Goal: Task Accomplishment & Management: Manage account settings

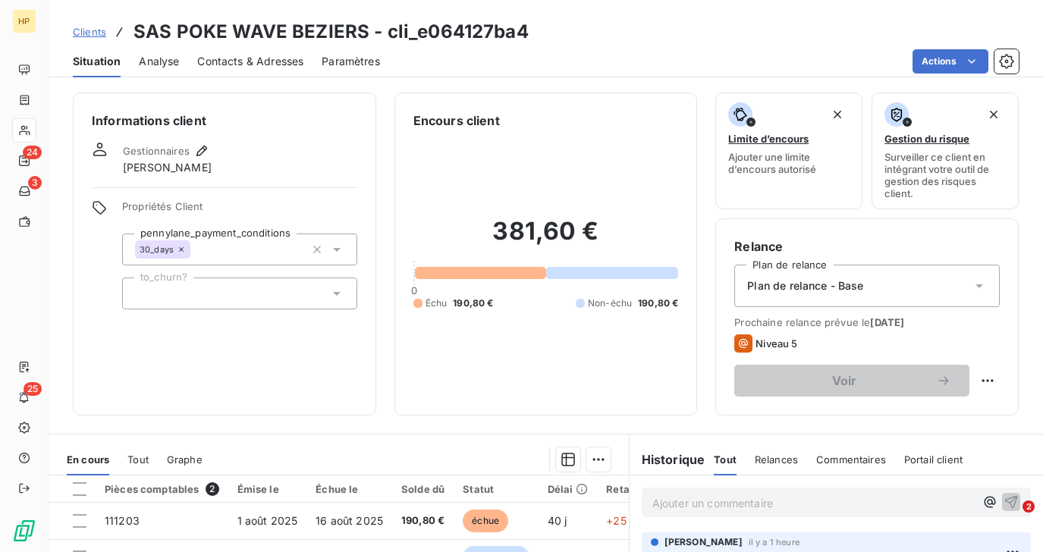
scroll to position [230, 0]
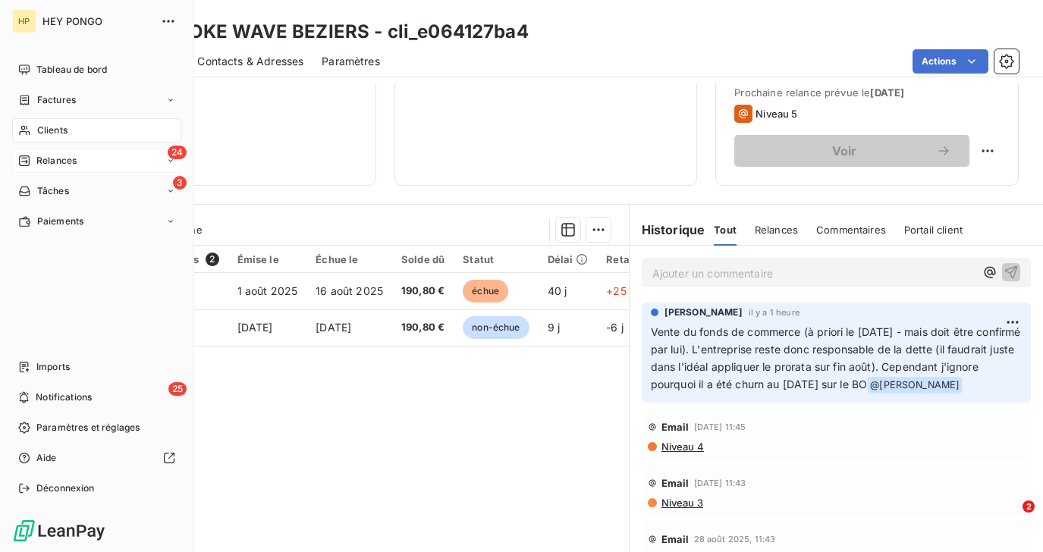
click at [32, 154] on div "Relances" at bounding box center [47, 161] width 58 height 14
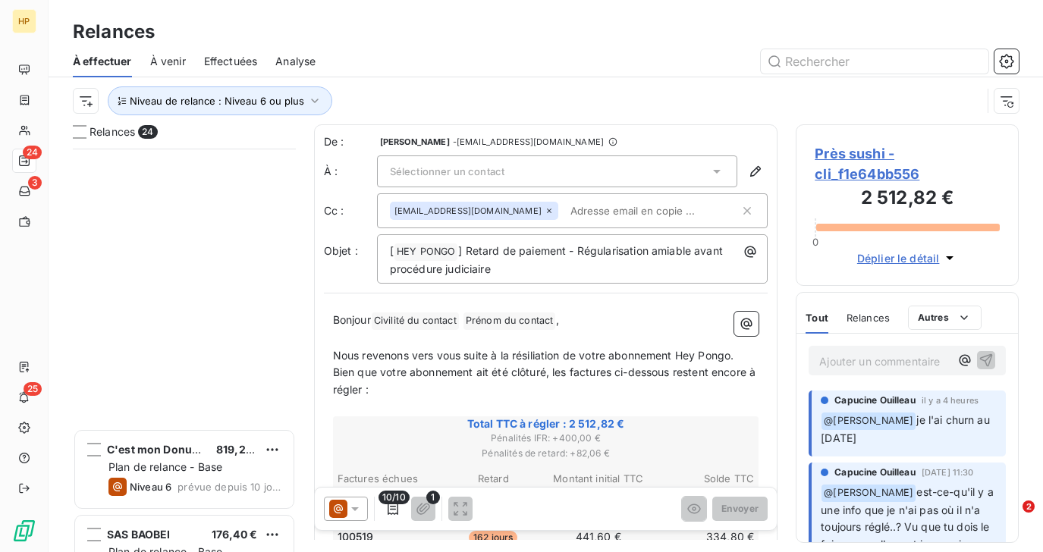
scroll to position [1637, 0]
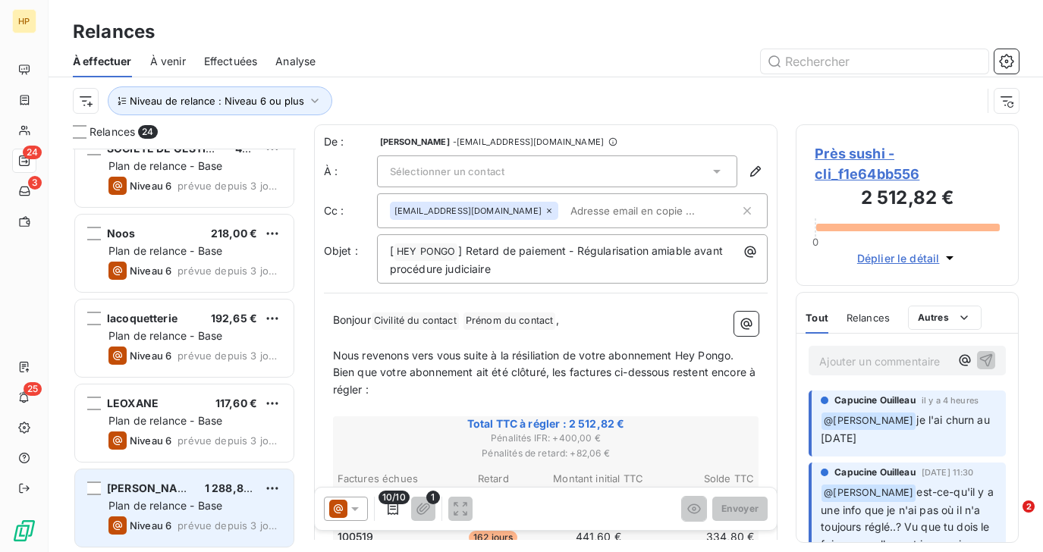
click at [171, 509] on span "Plan de relance - Base" at bounding box center [166, 505] width 114 height 13
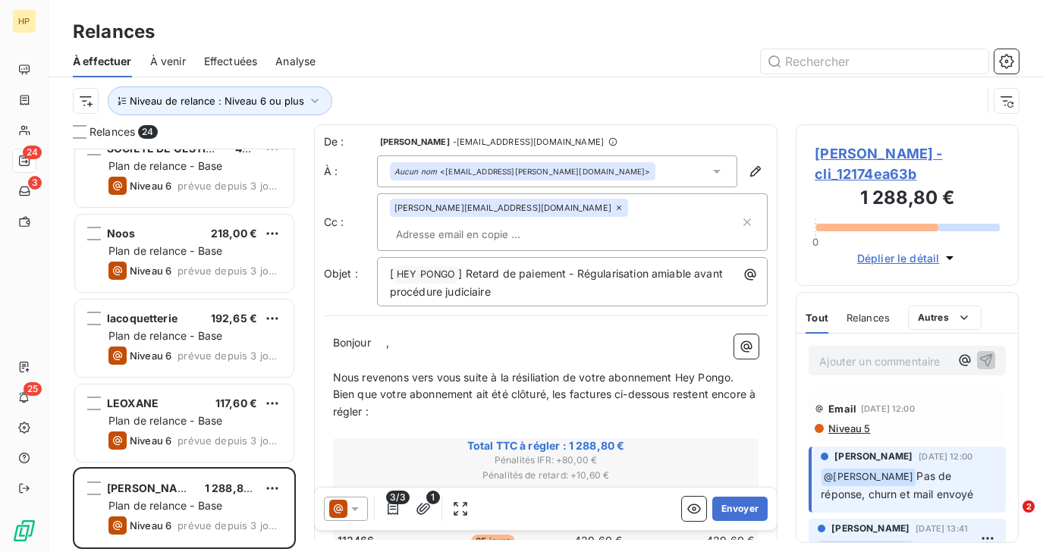
click at [873, 154] on span "[PERSON_NAME] - cli_12174ea63b" at bounding box center [907, 163] width 185 height 41
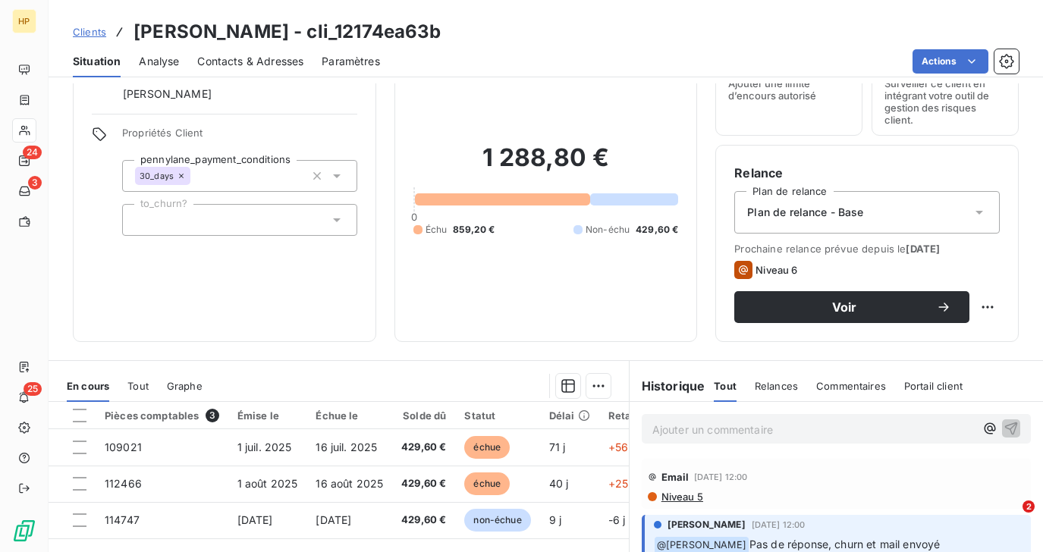
scroll to position [124, 0]
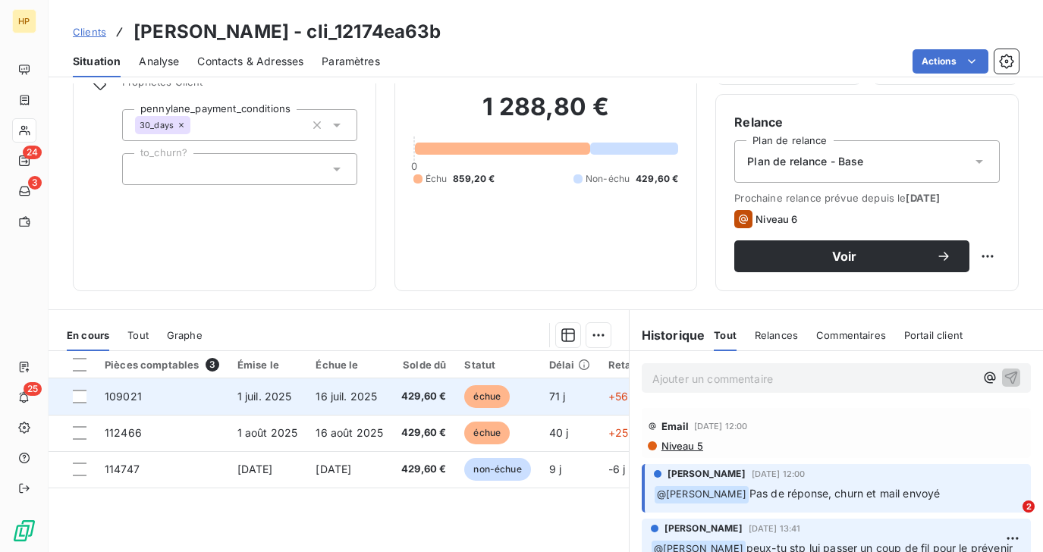
click at [355, 386] on td "16 juil. 2025" at bounding box center [350, 397] width 86 height 36
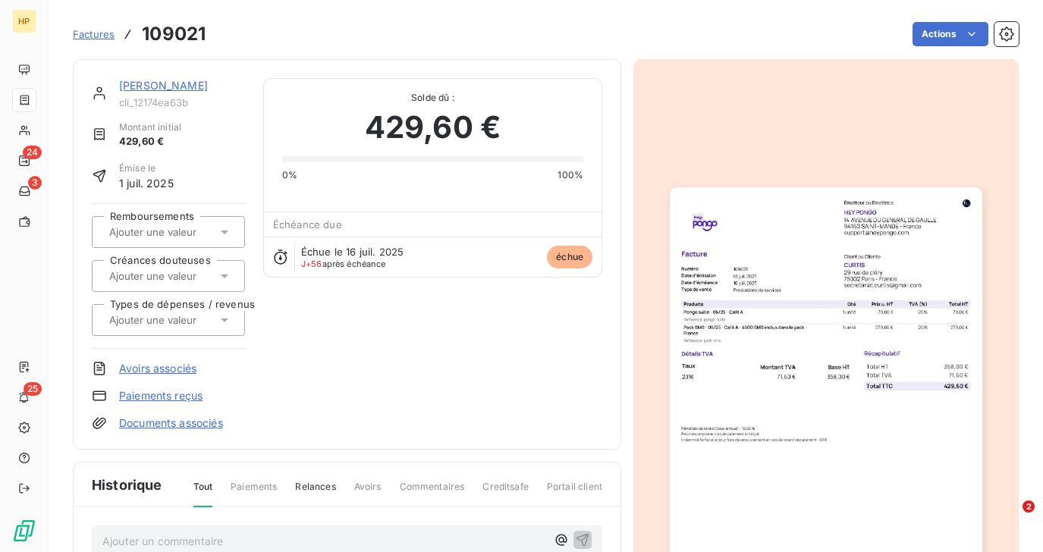
scroll to position [200, 0]
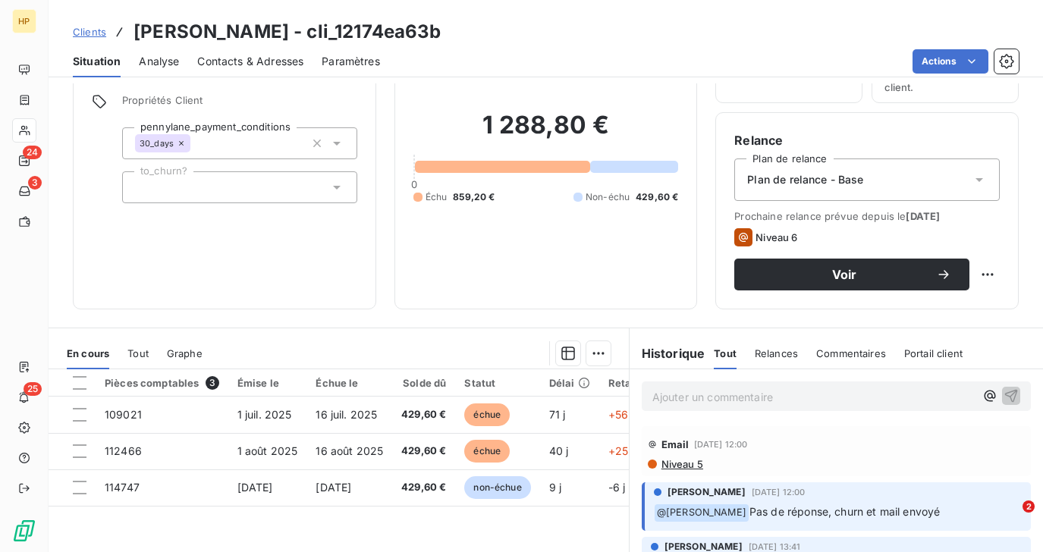
scroll to position [17, 0]
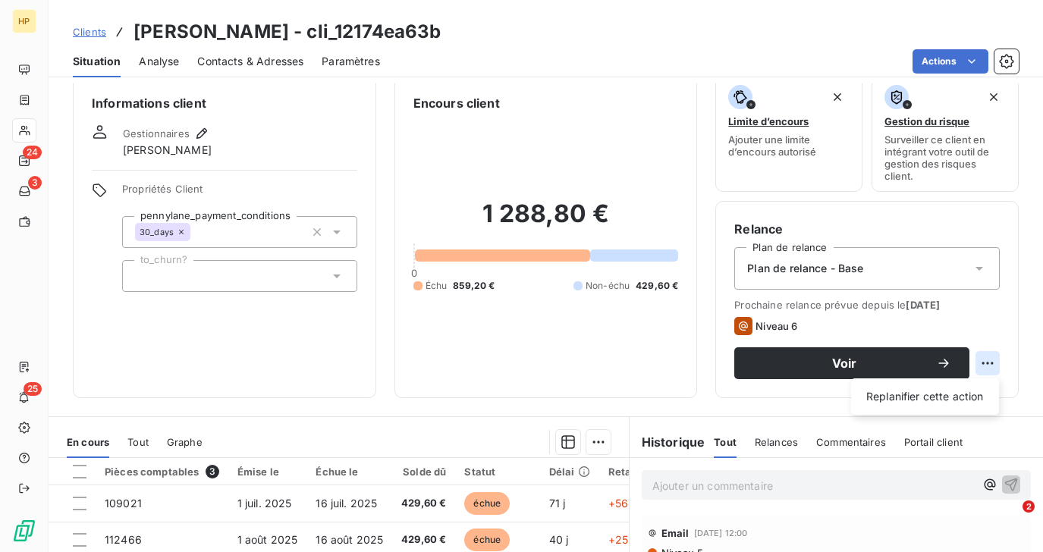
click at [983, 362] on html "HP 24 3 25 Clients [PERSON_NAME] - cli_12174ea63b Situation Analyse Contacts & …" at bounding box center [521, 276] width 1043 height 552
click at [783, 415] on html "HP 24 3 25 Clients [PERSON_NAME] - cli_12174ea63b Situation Analyse Contacts & …" at bounding box center [521, 276] width 1043 height 552
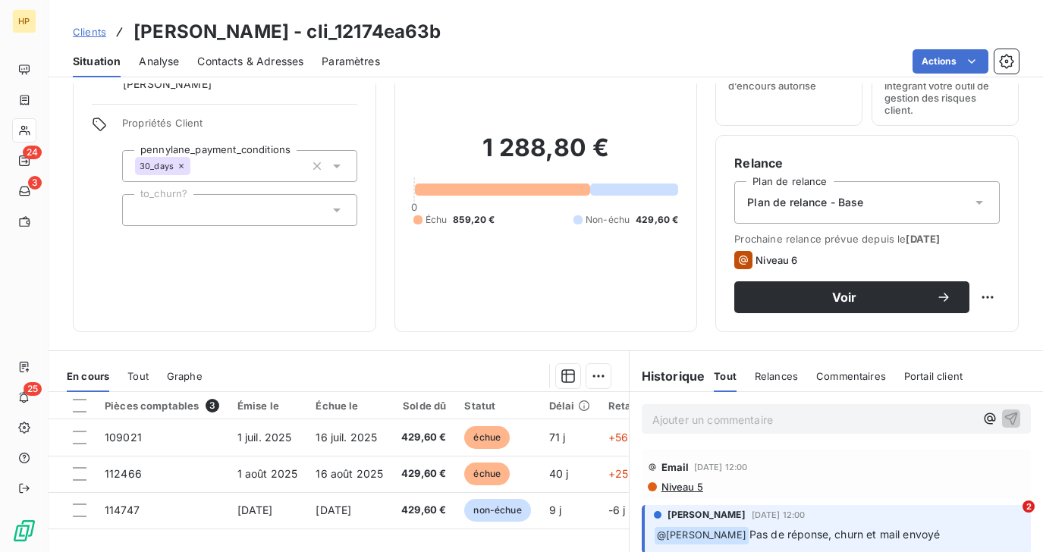
scroll to position [86, 0]
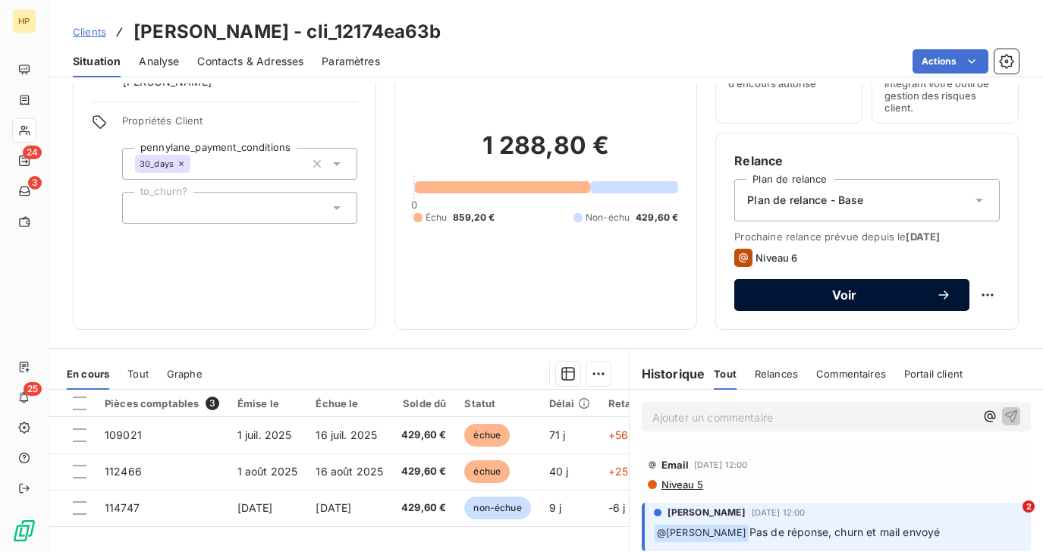
click at [815, 299] on span "Voir" at bounding box center [845, 295] width 184 height 12
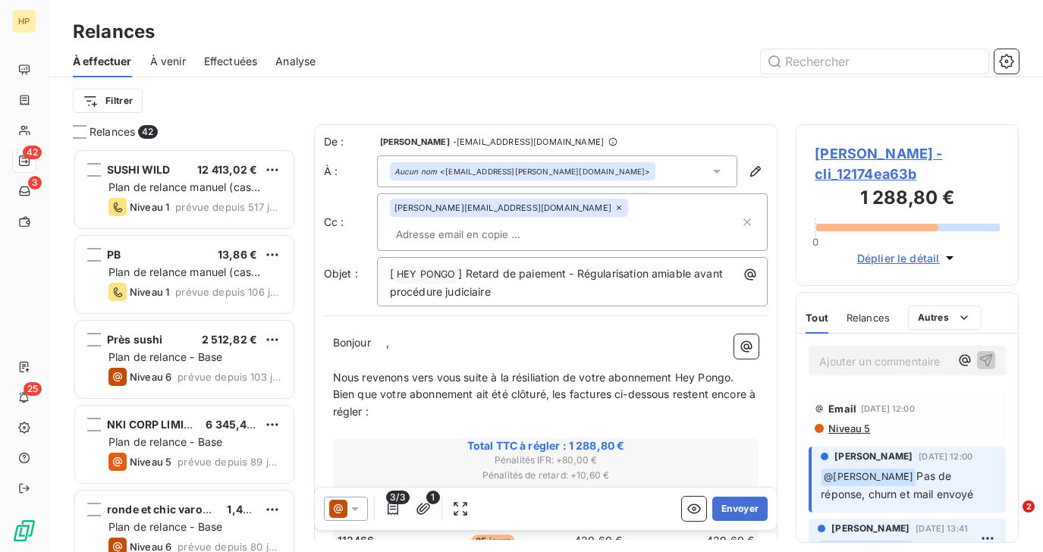
click at [389, 336] on span "," at bounding box center [387, 342] width 3 height 13
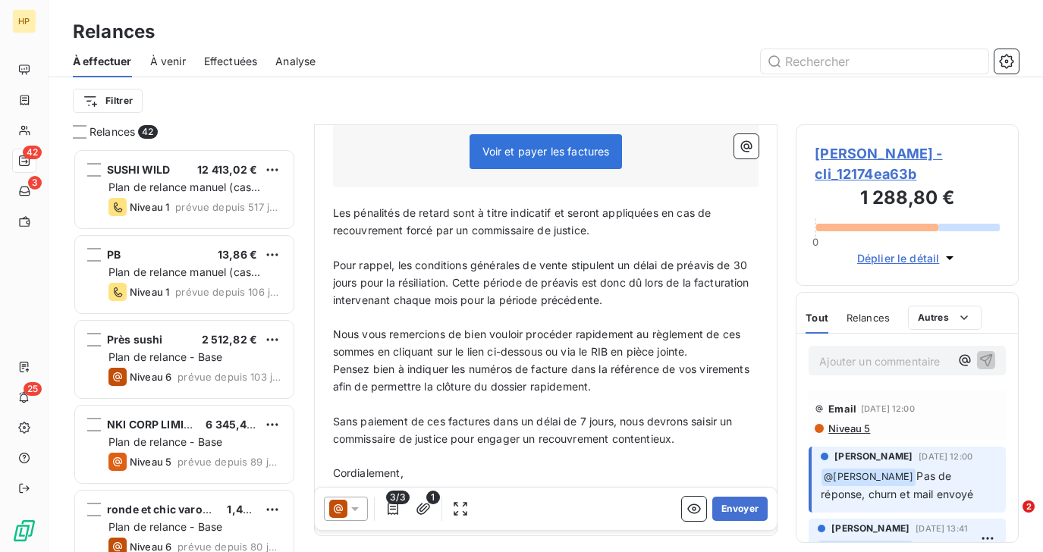
scroll to position [615, 0]
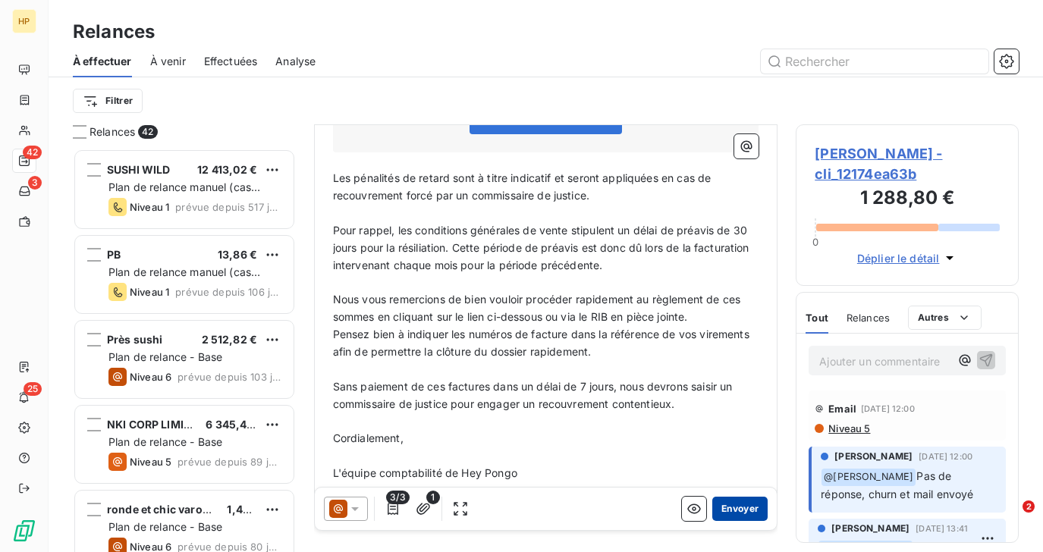
click at [743, 508] on button "Envoyer" at bounding box center [740, 509] width 55 height 24
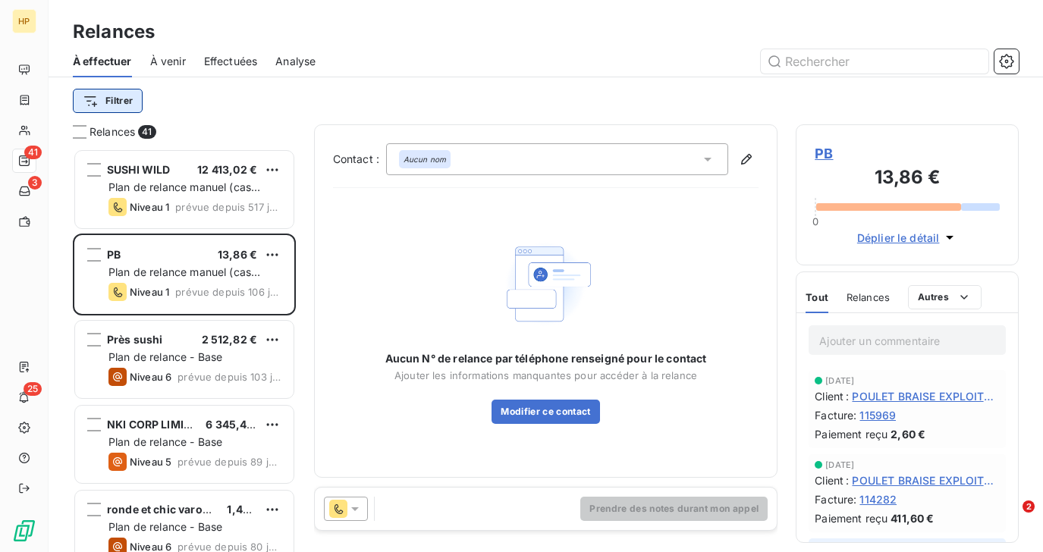
click at [123, 96] on html "HP 41 3 25 Relances À effectuer À venir Effectuées Analyse Filtrer Relances 41 …" at bounding box center [521, 276] width 1043 height 552
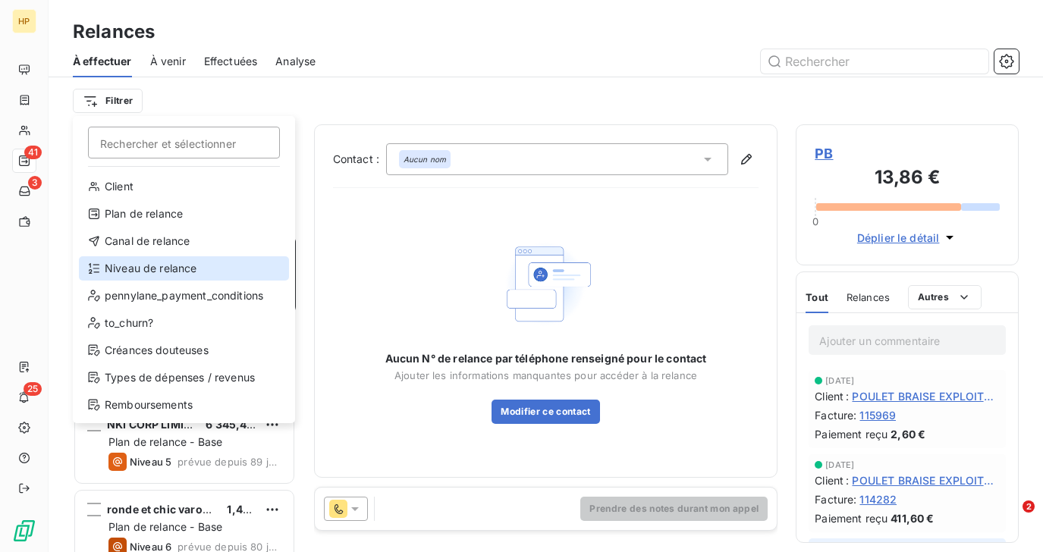
click at [144, 269] on div "Niveau de relance" at bounding box center [184, 268] width 210 height 24
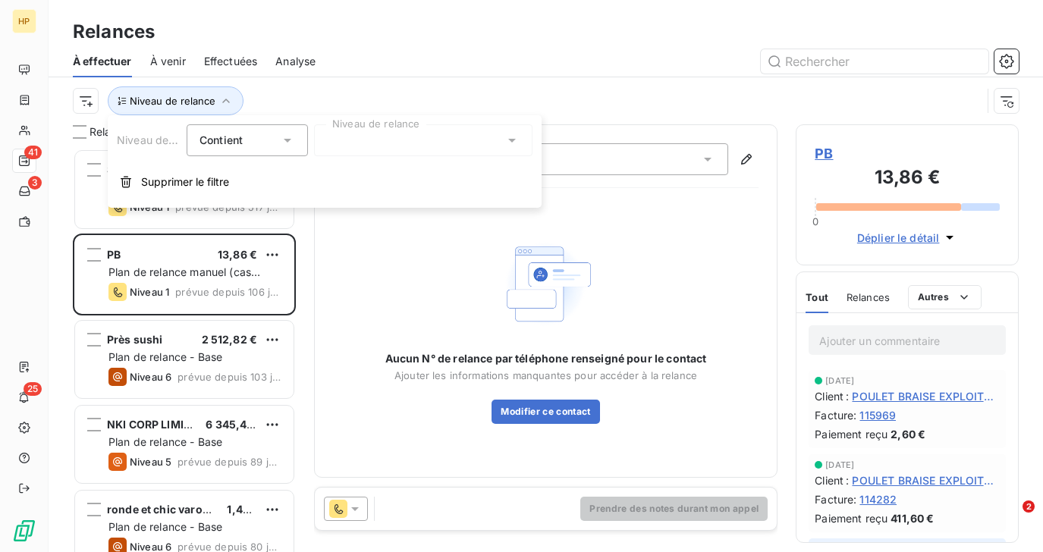
click at [381, 147] on div at bounding box center [423, 140] width 219 height 32
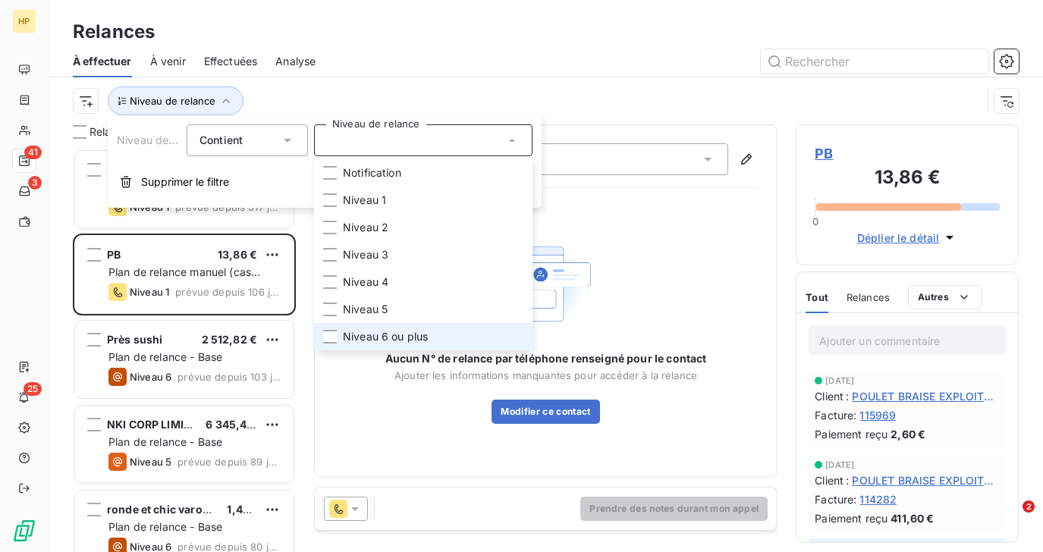
click at [388, 328] on li "Niveau 6 ou plus" at bounding box center [423, 336] width 219 height 27
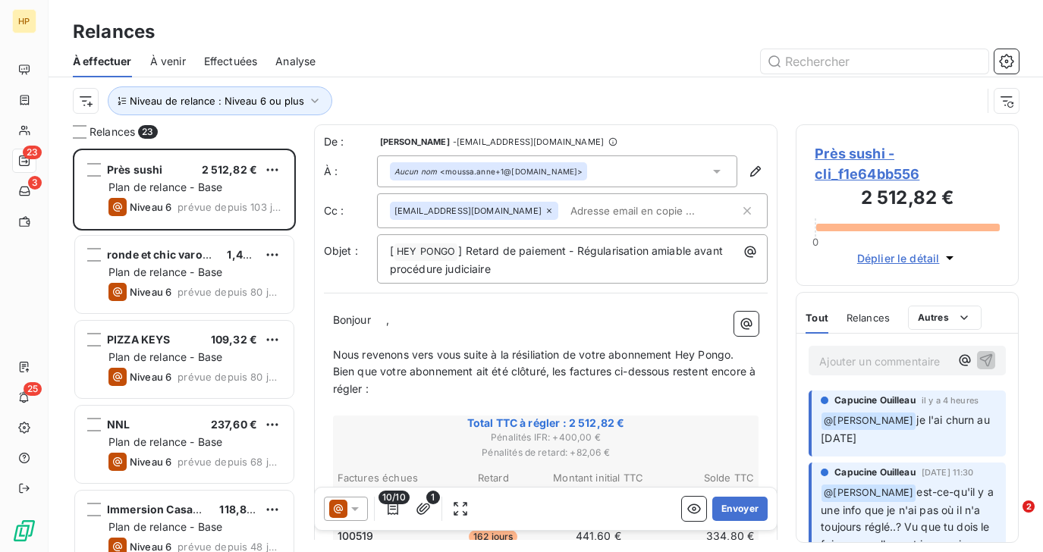
click at [386, 93] on div "Niveau de relance : Niveau 6 ou plus" at bounding box center [527, 101] width 909 height 29
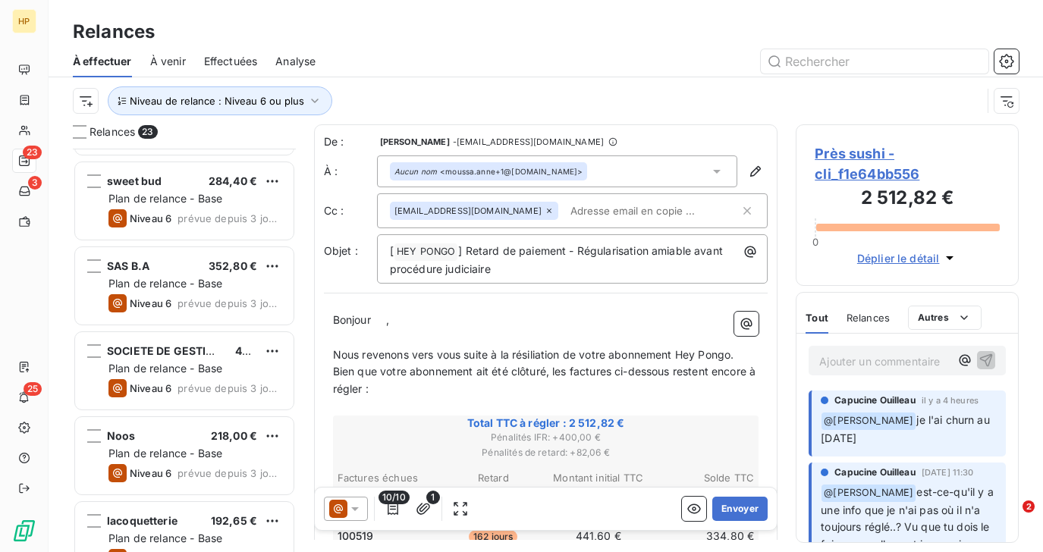
scroll to position [1552, 0]
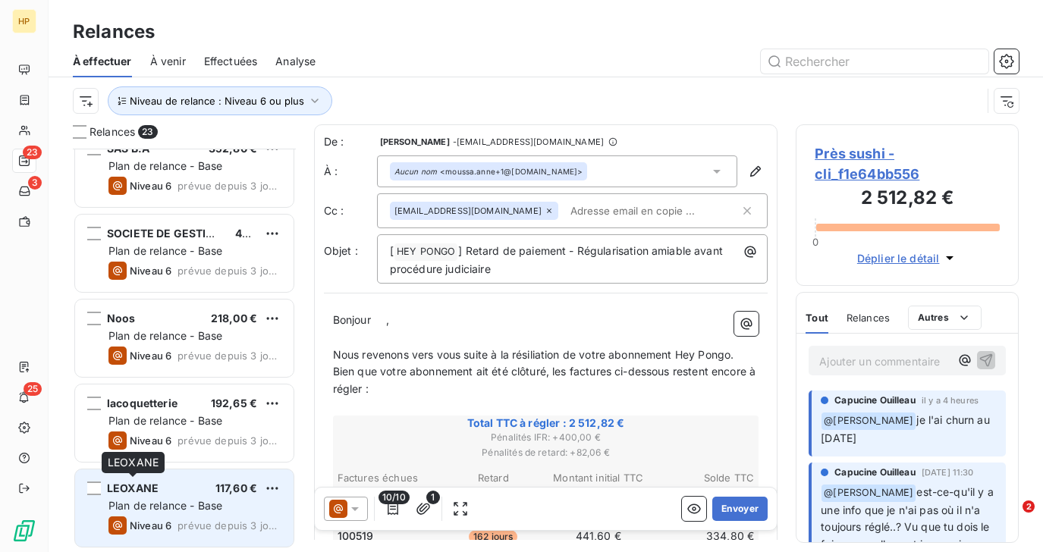
click at [149, 489] on span "LEOXANE" at bounding box center [133, 488] width 52 height 13
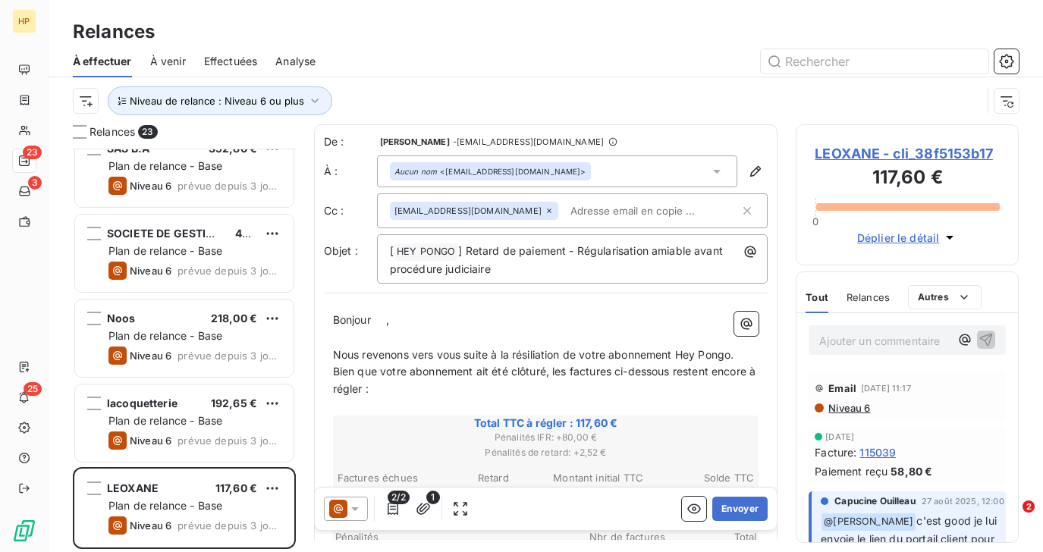
click at [873, 154] on span "LEOXANE - cli_38f5153b17" at bounding box center [907, 153] width 185 height 20
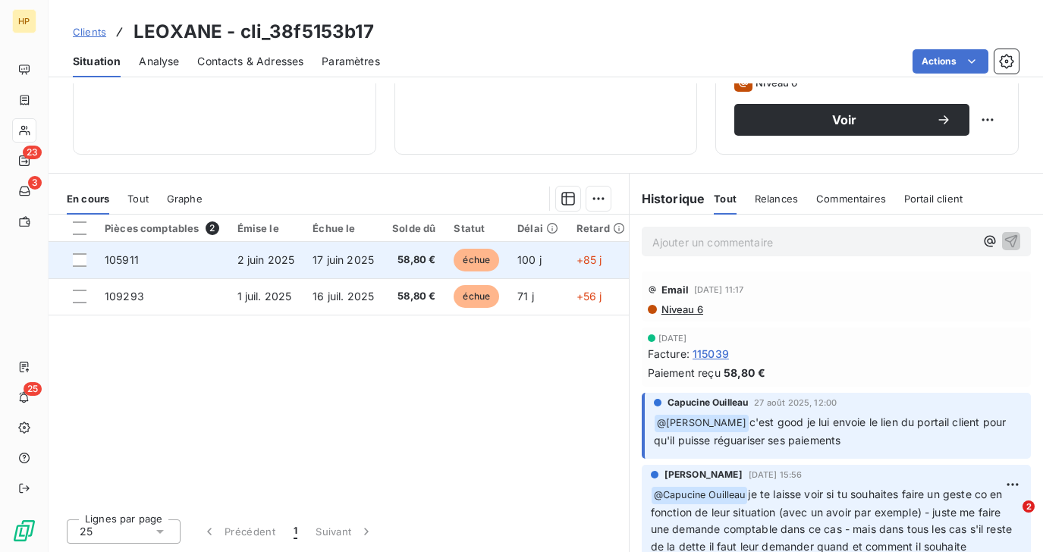
click at [318, 264] on span "17 juin 2025" at bounding box center [343, 259] width 61 height 13
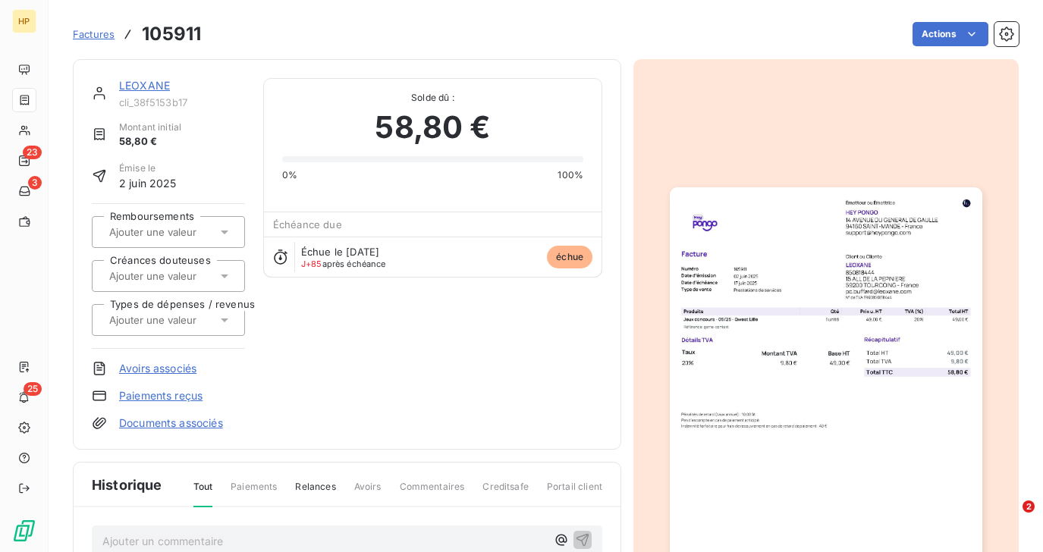
click at [143, 85] on link "LEOXANE" at bounding box center [144, 85] width 51 height 13
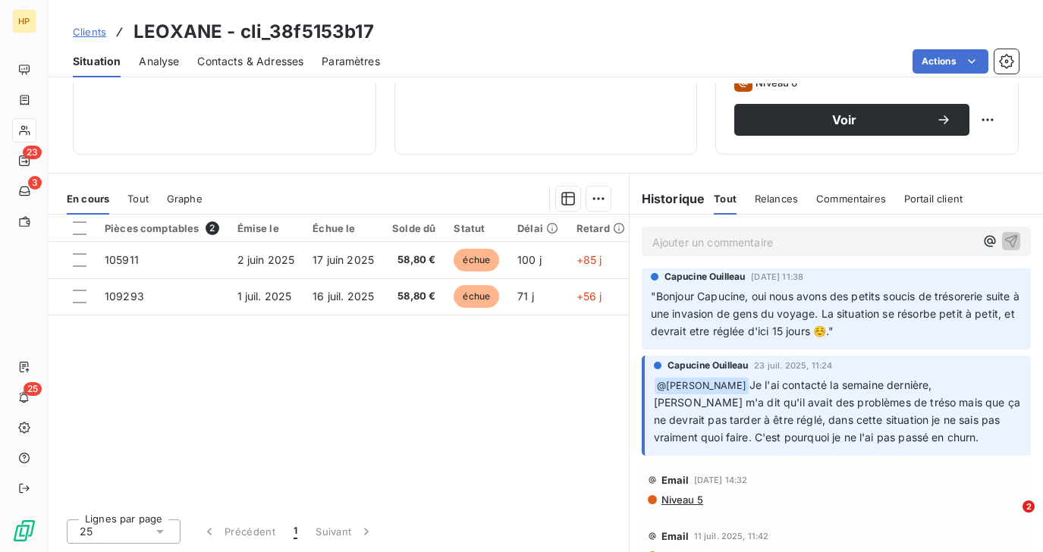
scroll to position [423, 0]
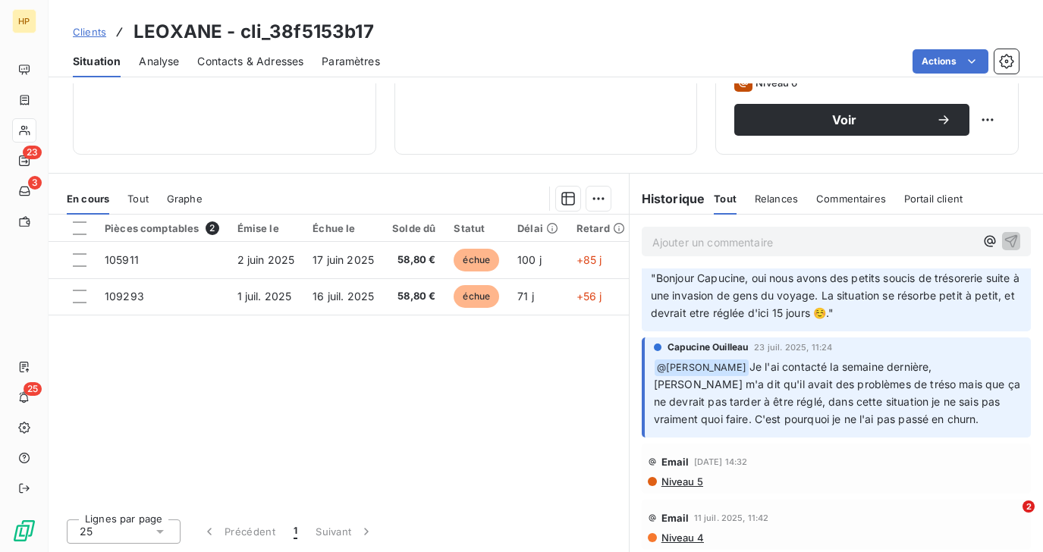
click at [681, 480] on span "Niveau 5" at bounding box center [681, 482] width 43 height 12
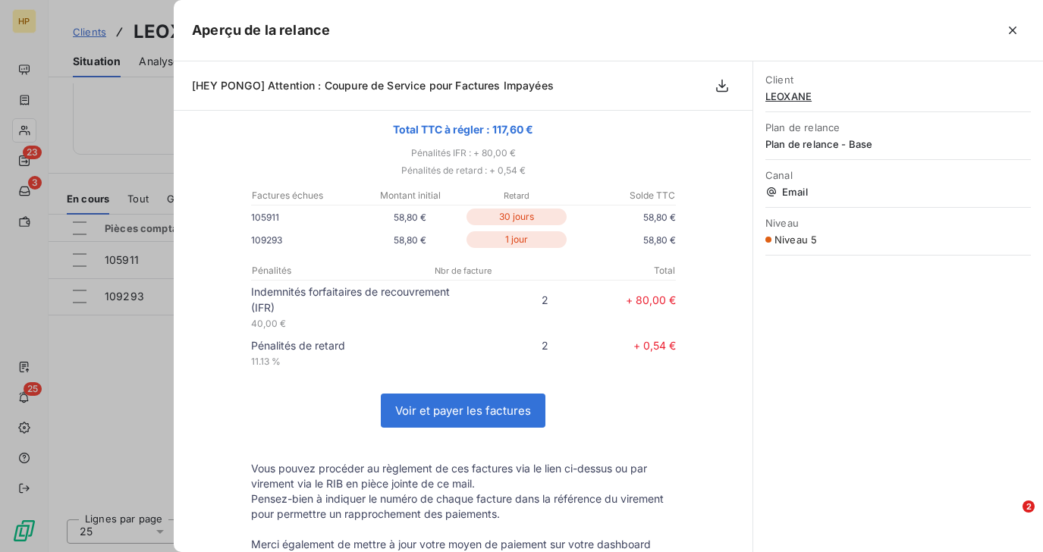
scroll to position [0, 0]
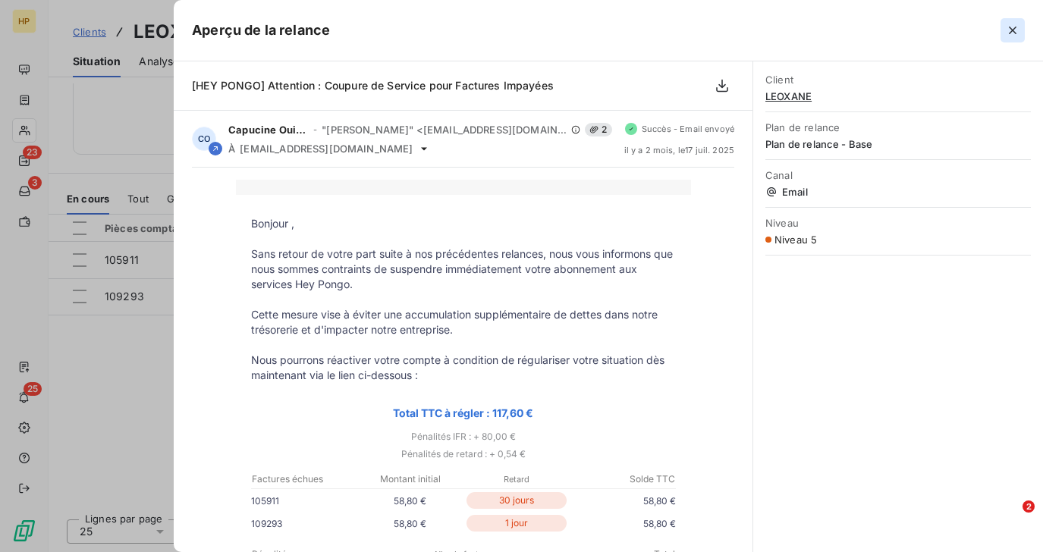
click at [1012, 32] on icon "button" at bounding box center [1012, 30] width 15 height 15
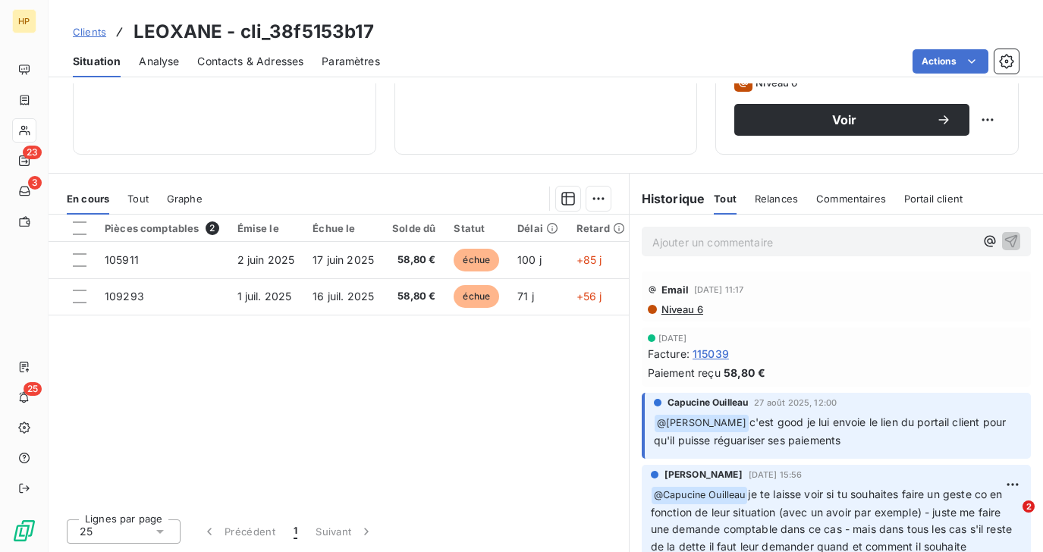
click at [673, 312] on span "Niveau 6" at bounding box center [681, 310] width 43 height 12
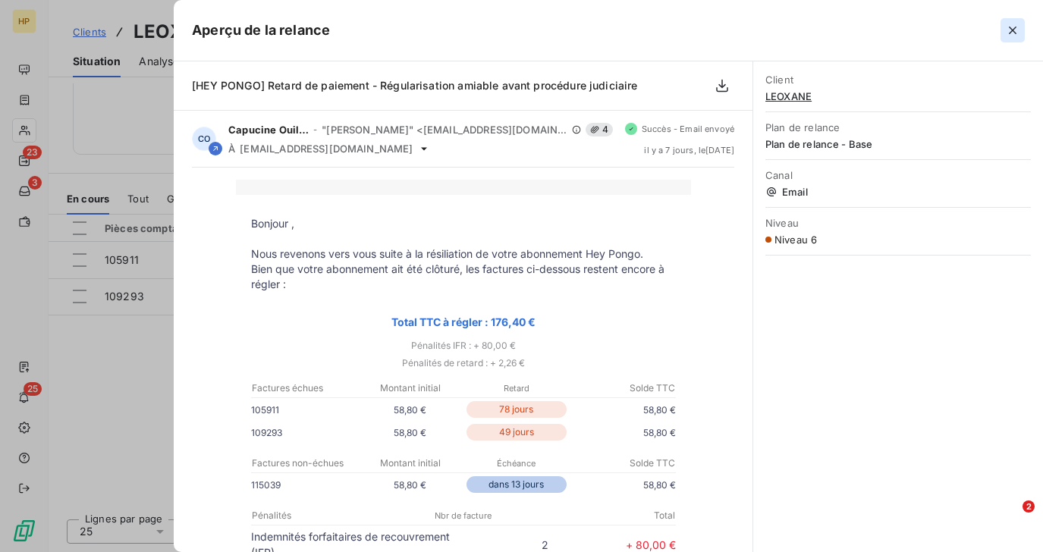
click at [1015, 30] on icon "button" at bounding box center [1012, 30] width 15 height 15
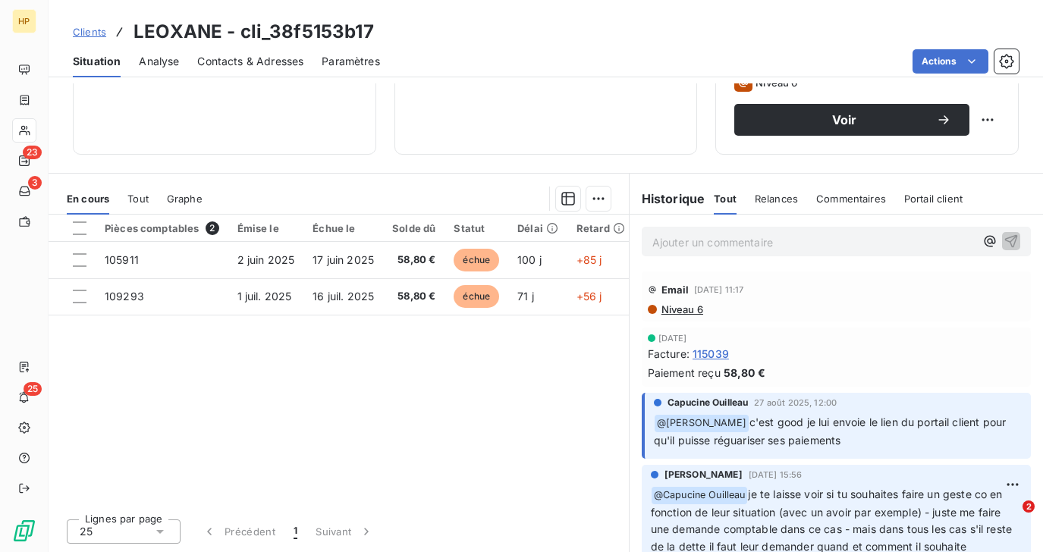
click at [716, 243] on p "Ajouter un commentaire ﻿" at bounding box center [814, 242] width 323 height 19
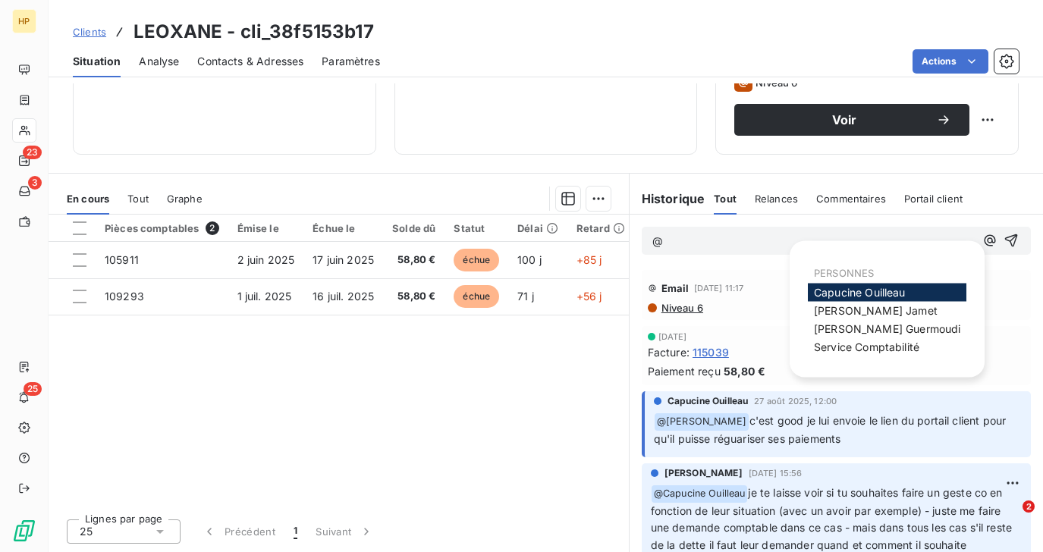
click at [845, 291] on span "[PERSON_NAME]" at bounding box center [860, 292] width 92 height 13
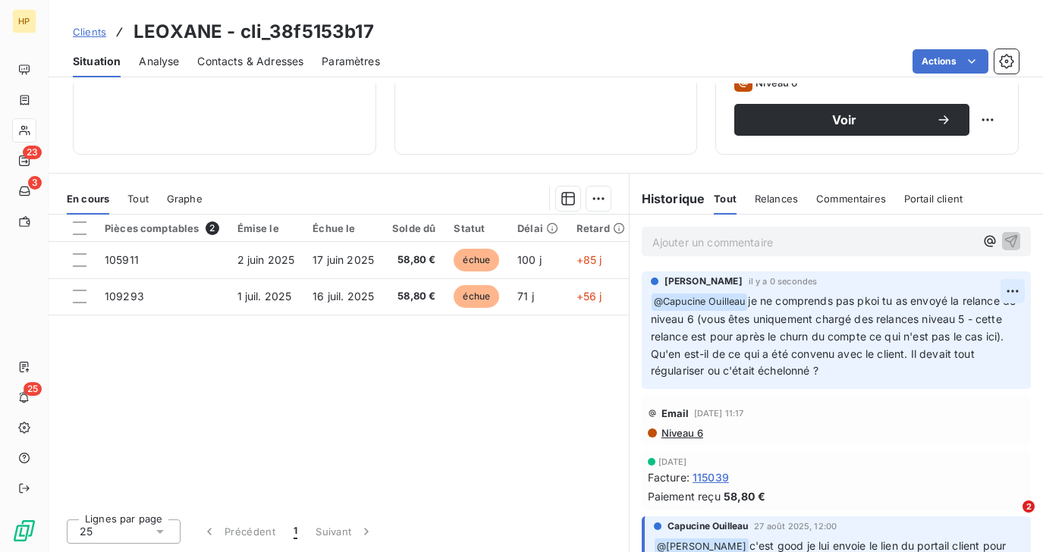
click at [1012, 286] on html "HP 23 3 25 Clients LEOXANE - cli_38f5153b17 Situation Analyse Contacts & Adress…" at bounding box center [521, 276] width 1043 height 552
click at [969, 329] on div "Editer" at bounding box center [976, 325] width 85 height 24
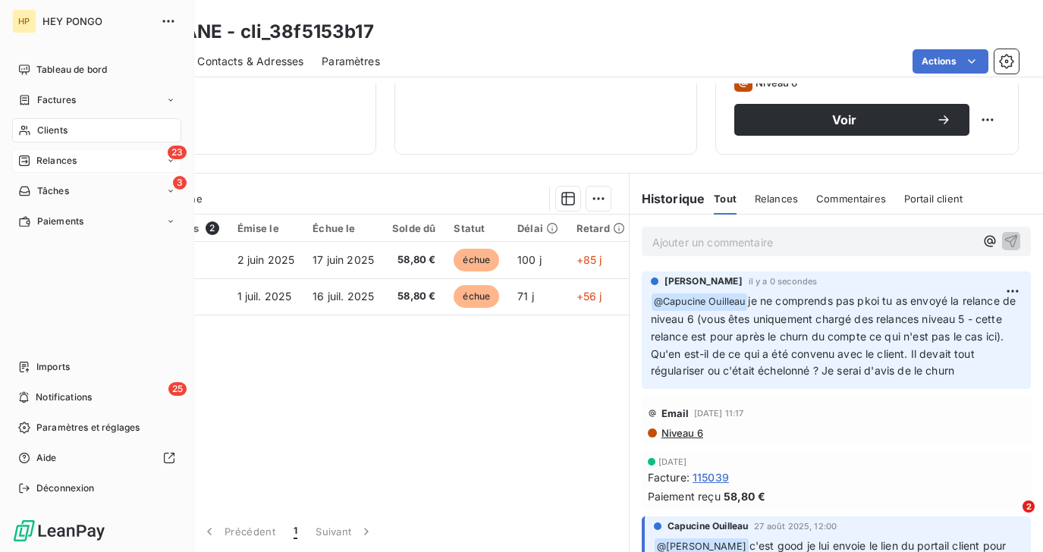
click at [46, 161] on span "Relances" at bounding box center [56, 161] width 40 height 14
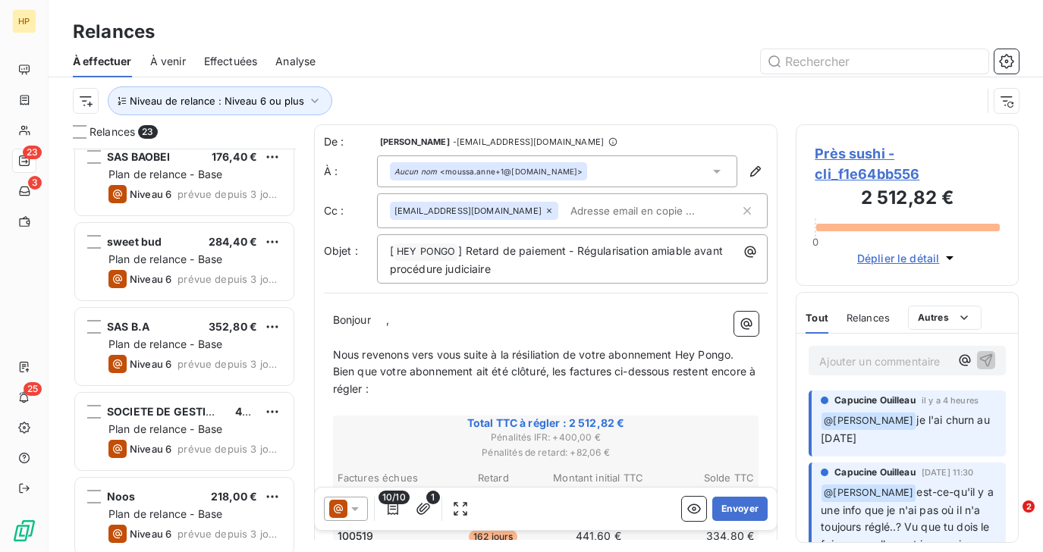
scroll to position [1552, 0]
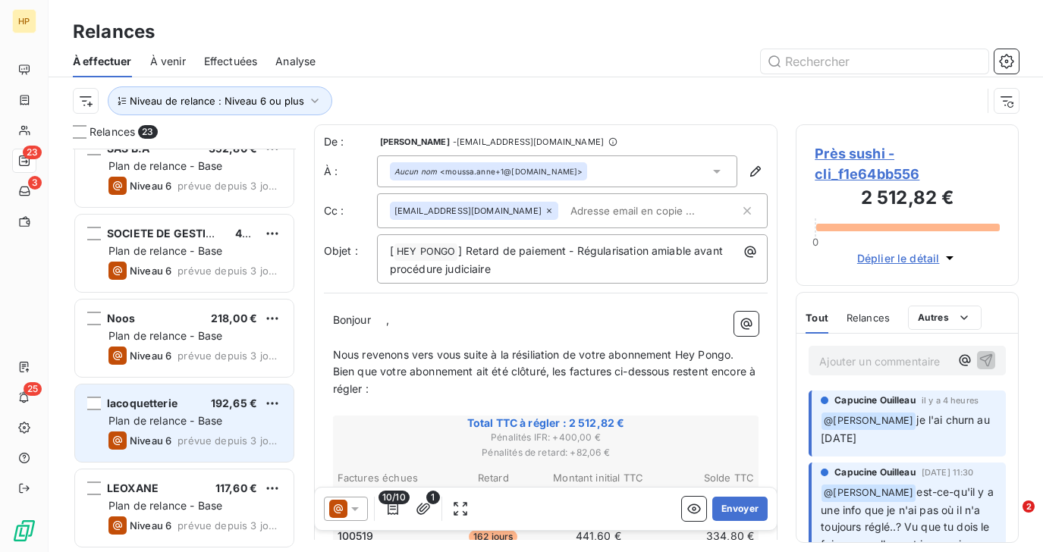
click at [185, 414] on span "Plan de relance - Base" at bounding box center [166, 420] width 114 height 13
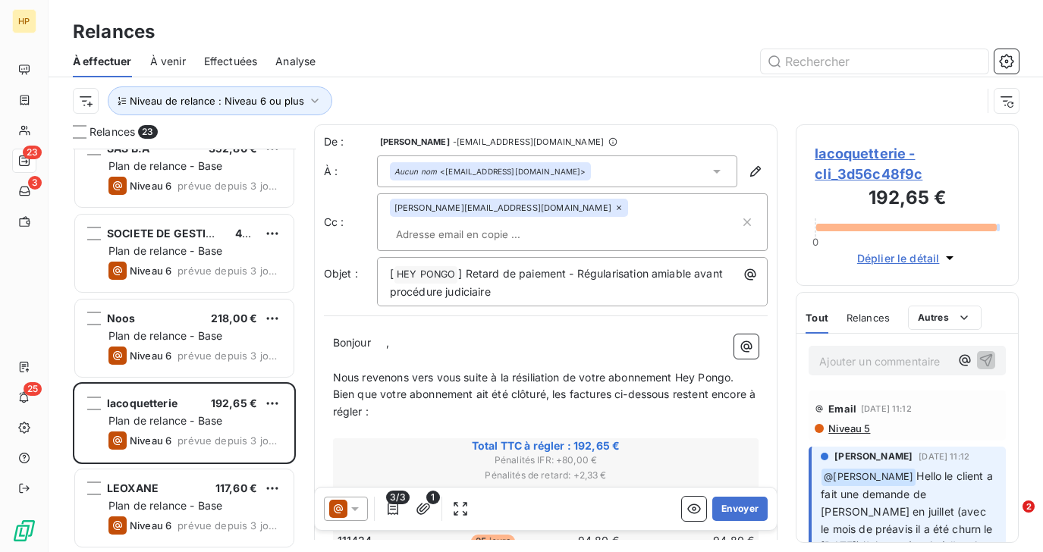
click at [864, 155] on span "lacoquetterie - cli_3d56c48f9c" at bounding box center [907, 163] width 185 height 41
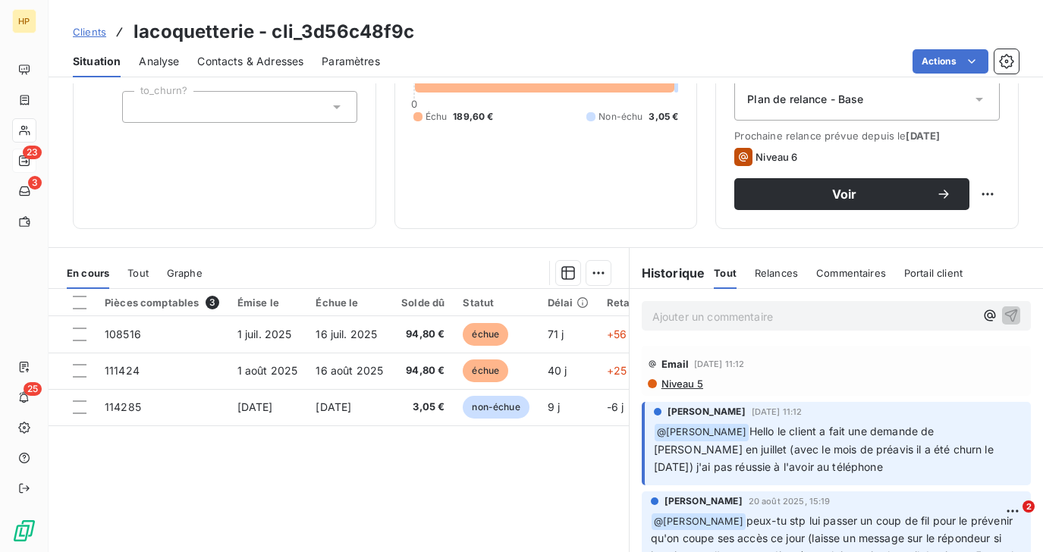
scroll to position [237, 0]
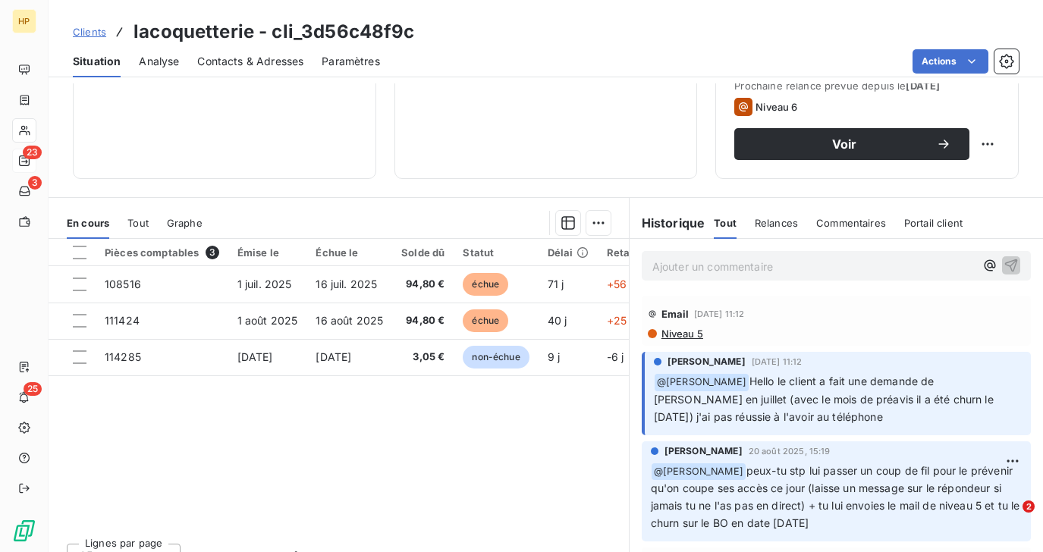
click at [692, 335] on span "Niveau 5" at bounding box center [681, 334] width 43 height 12
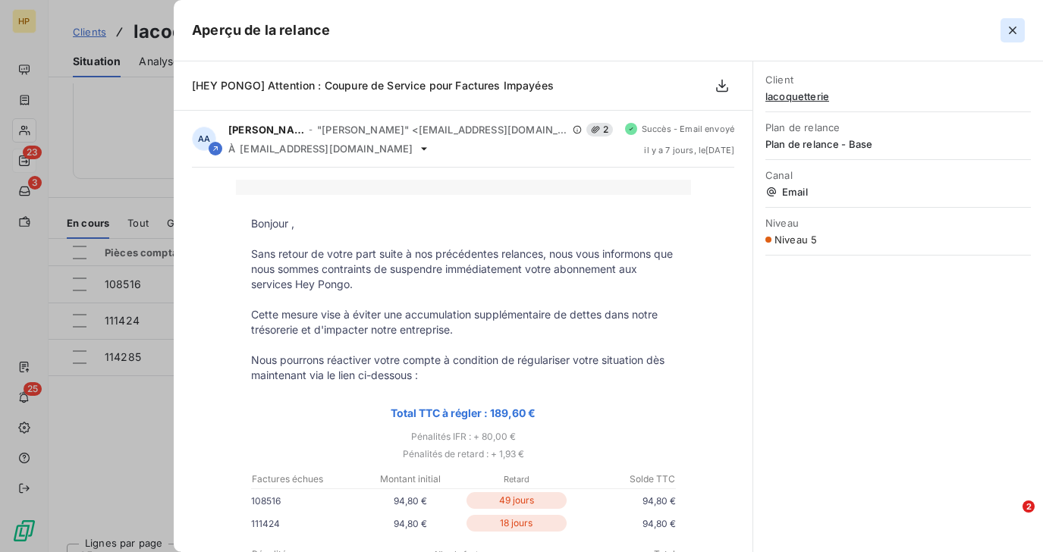
click at [1012, 33] on icon "button" at bounding box center [1012, 30] width 15 height 15
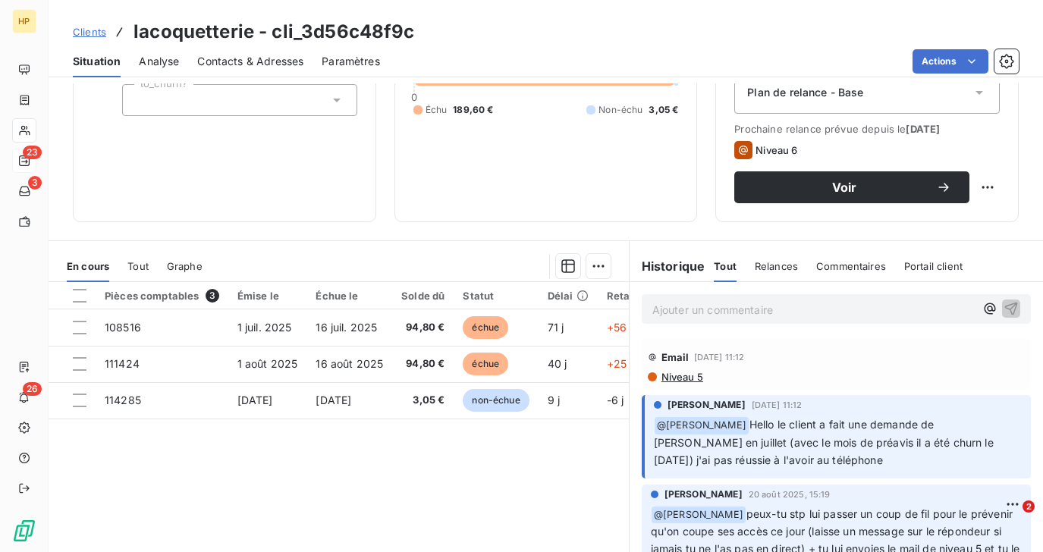
scroll to position [235, 0]
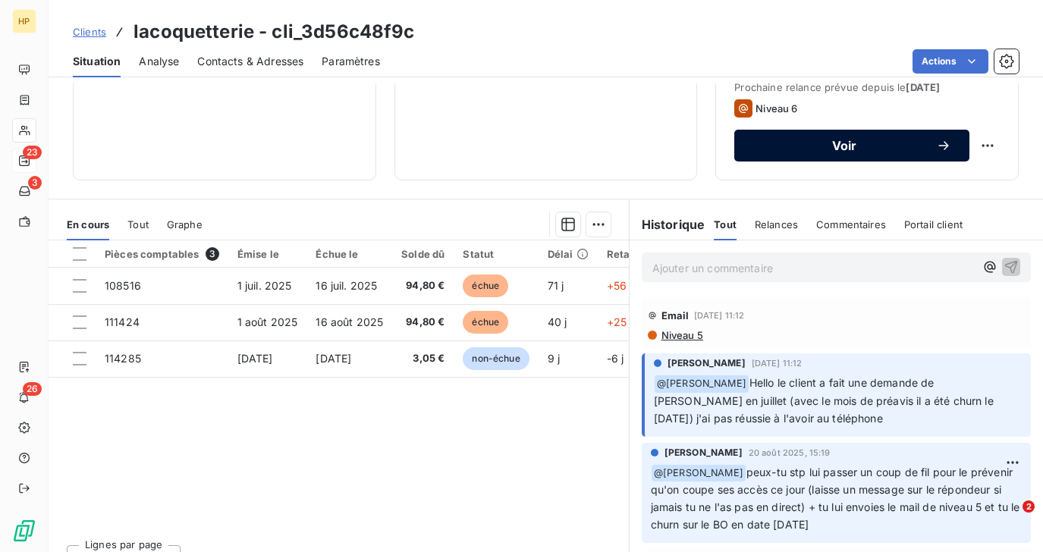
click at [864, 145] on span "Voir" at bounding box center [845, 146] width 184 height 12
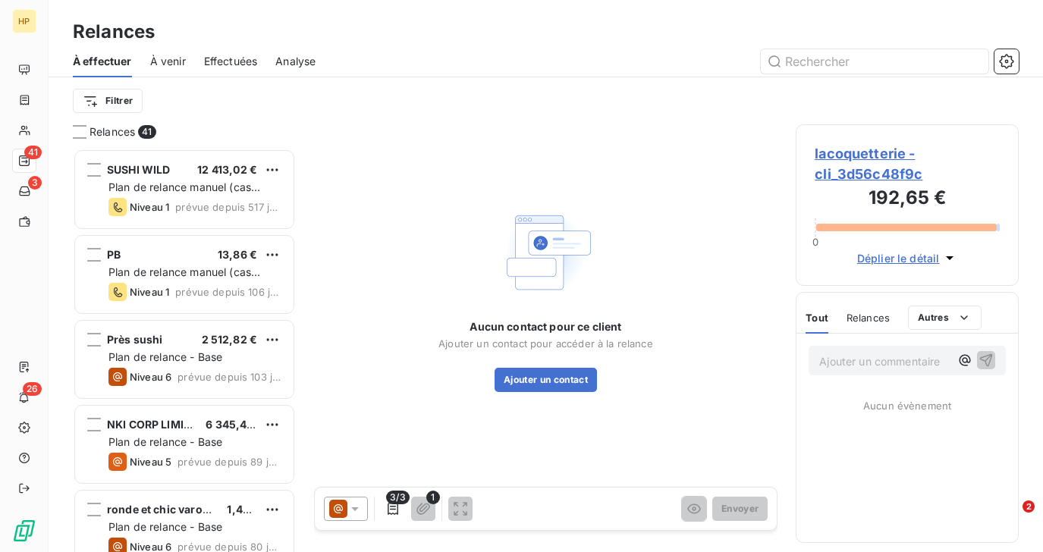
scroll to position [404, 222]
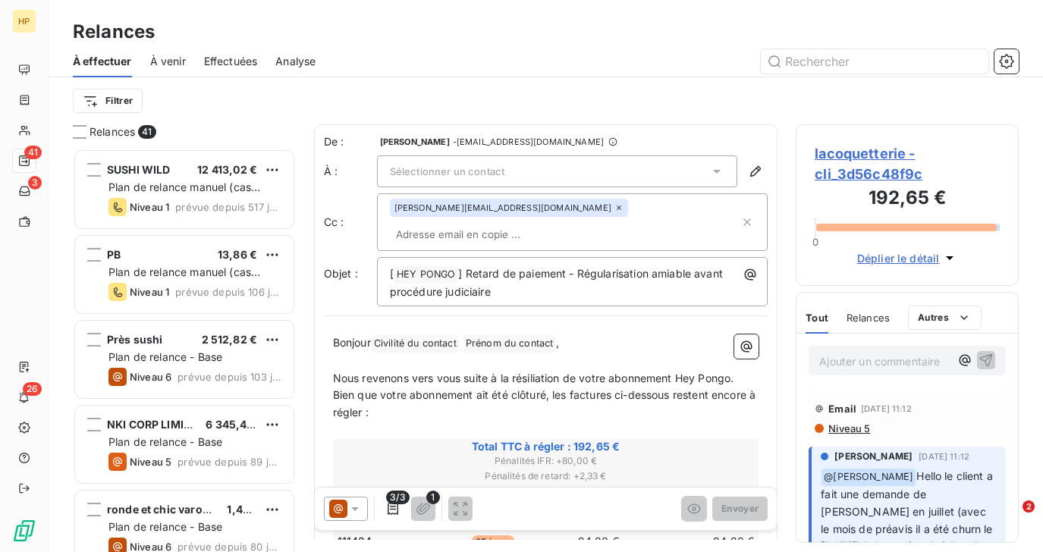
click at [561, 335] on p "Bonjour Civilité du contact ﻿ Prénom du contact ﻿ ," at bounding box center [546, 344] width 426 height 18
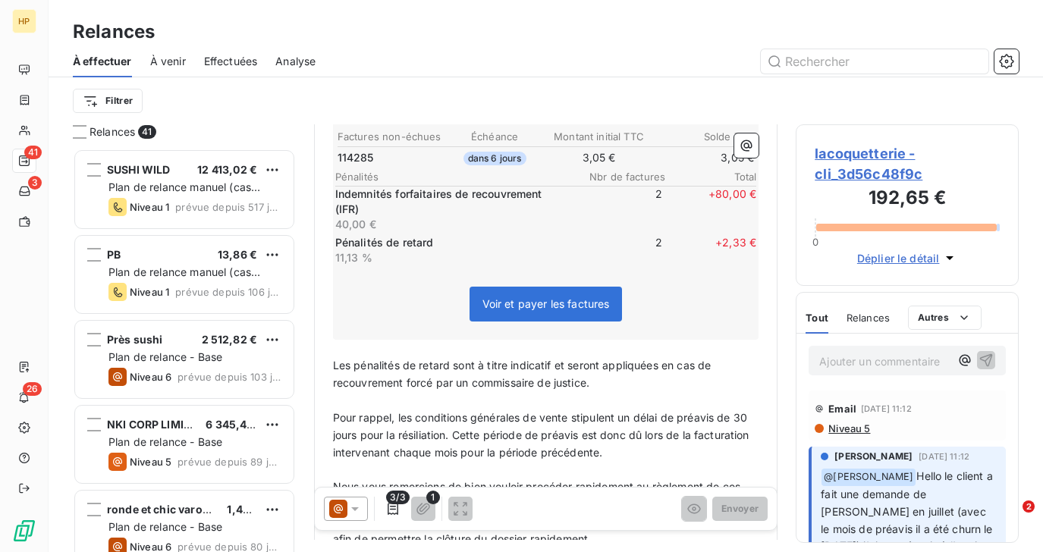
scroll to position [0, 0]
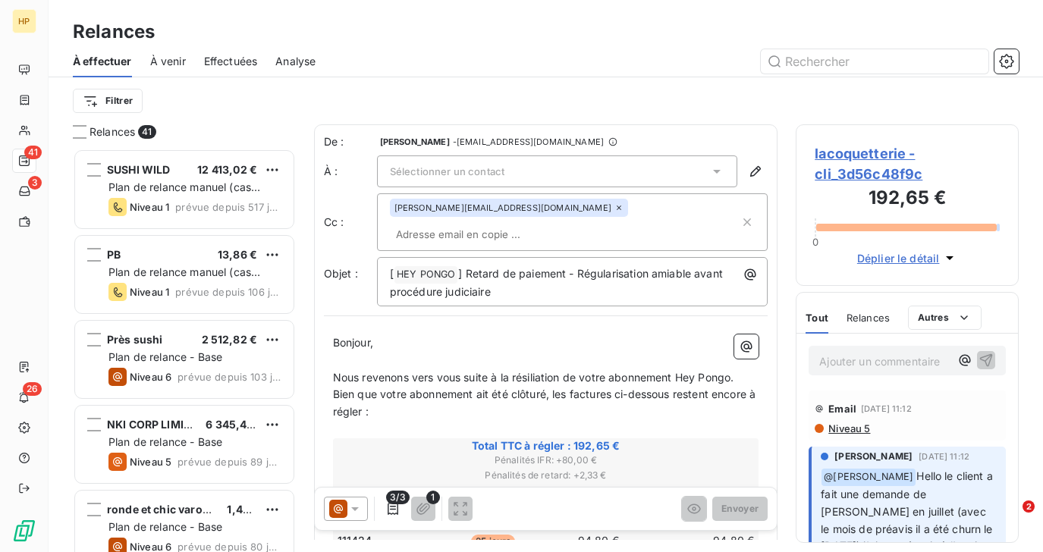
click at [471, 171] on span "Sélectionner un contact" at bounding box center [447, 171] width 115 height 12
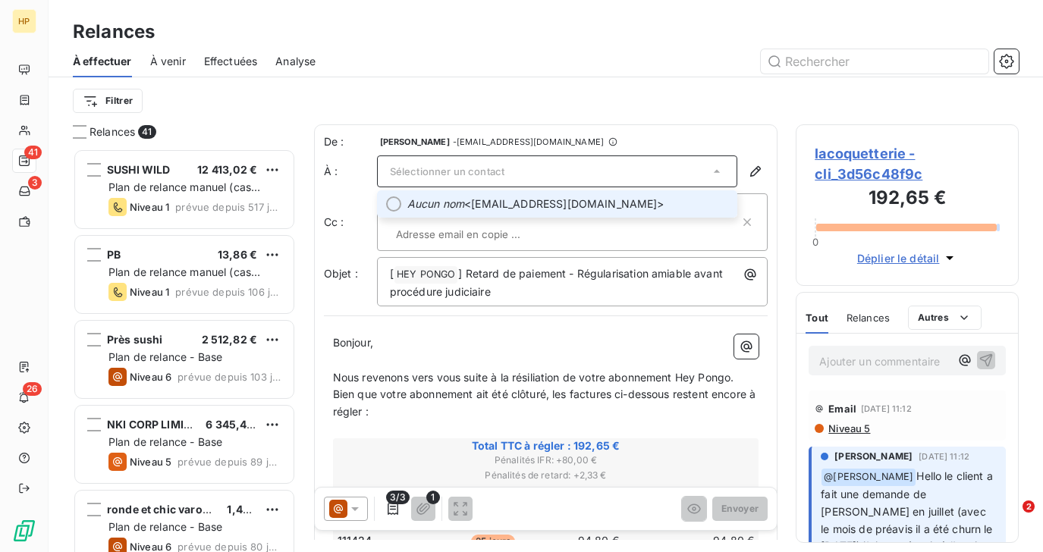
click at [465, 200] on span "Aucun nom <[EMAIL_ADDRESS][DOMAIN_NAME]>" at bounding box center [569, 204] width 322 height 15
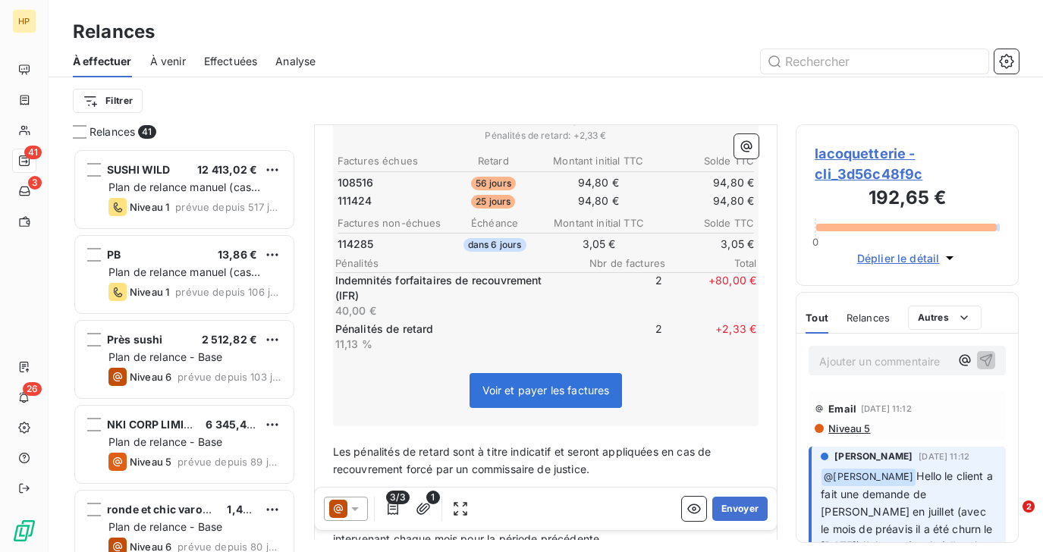
scroll to position [615, 0]
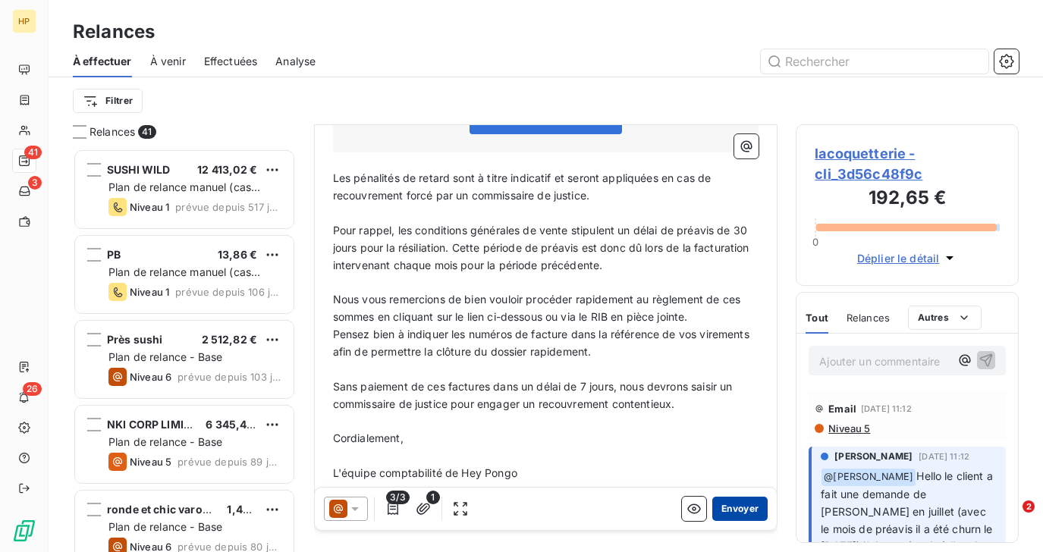
click at [742, 509] on button "Envoyer" at bounding box center [740, 509] width 55 height 24
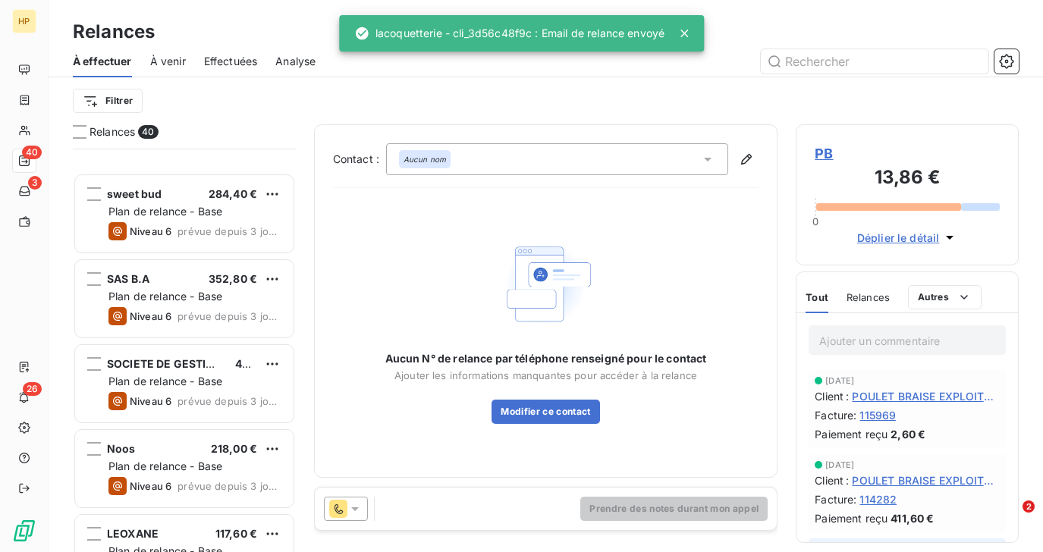
scroll to position [2997, 0]
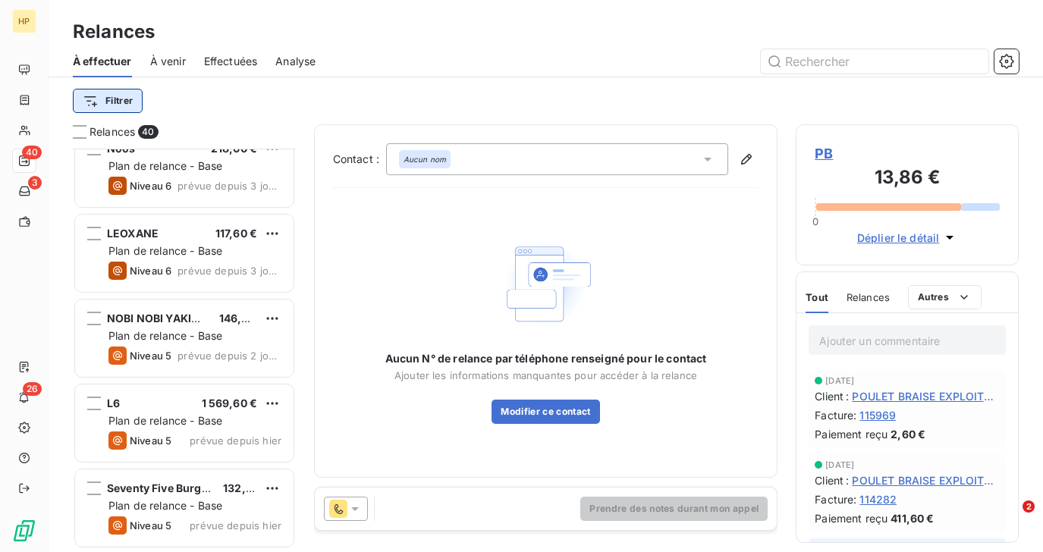
click at [112, 103] on html "HP 40 3 26 Relances À effectuer À venir Effectuées Analyse Filtrer Relances 40 …" at bounding box center [521, 276] width 1043 height 552
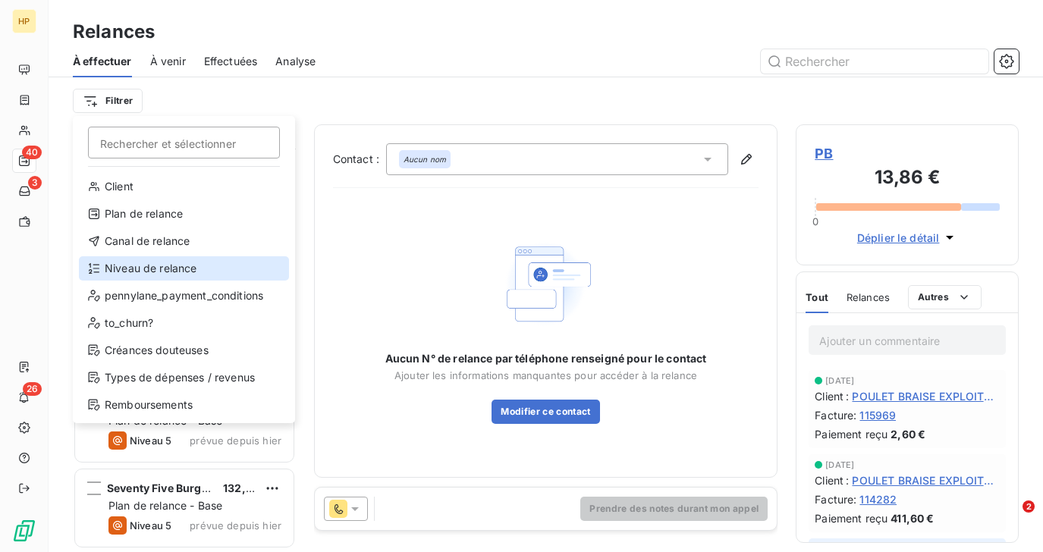
click at [134, 272] on div "Niveau de relance" at bounding box center [184, 268] width 210 height 24
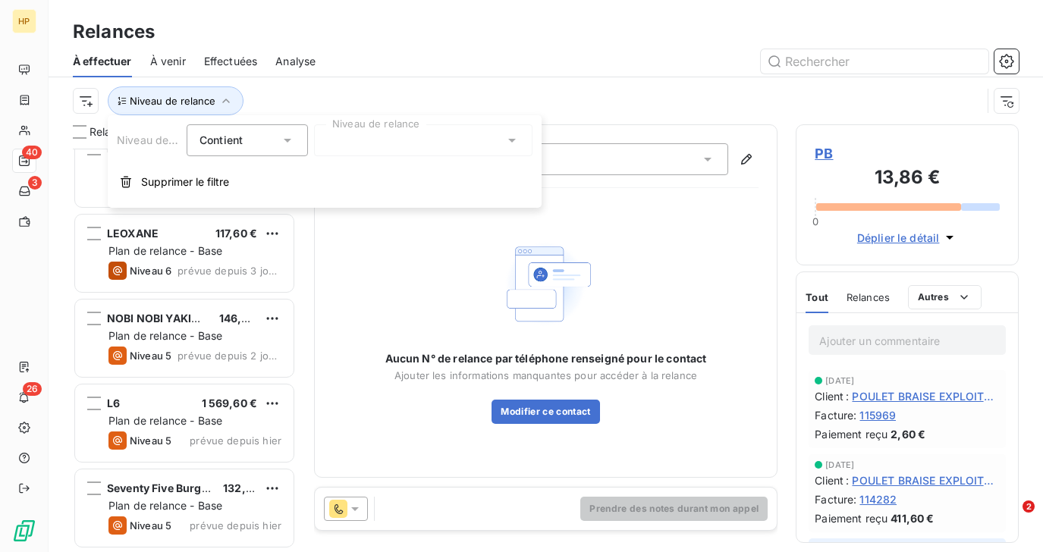
click at [385, 133] on div at bounding box center [423, 140] width 219 height 32
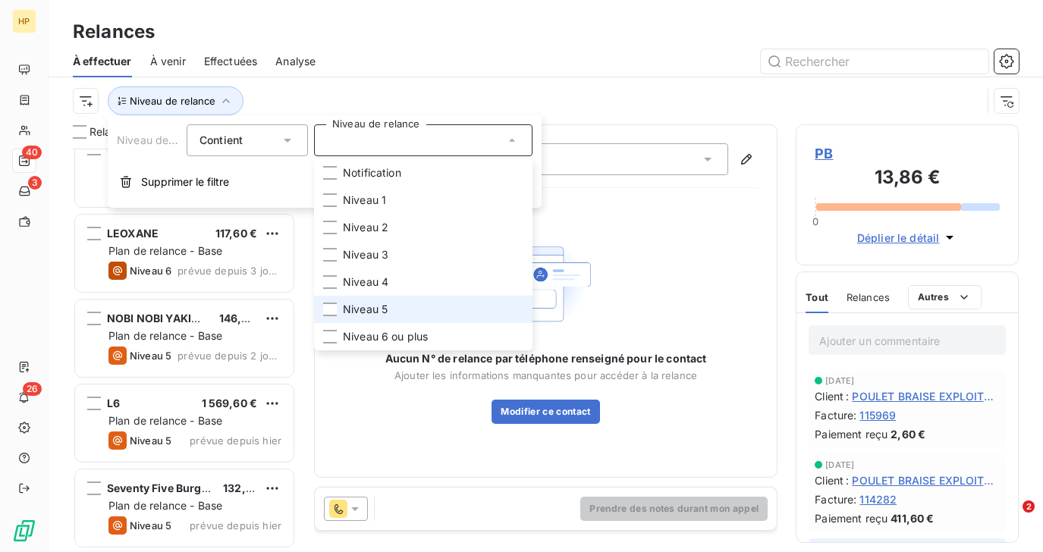
click at [377, 310] on span "Niveau 5" at bounding box center [365, 309] width 45 height 15
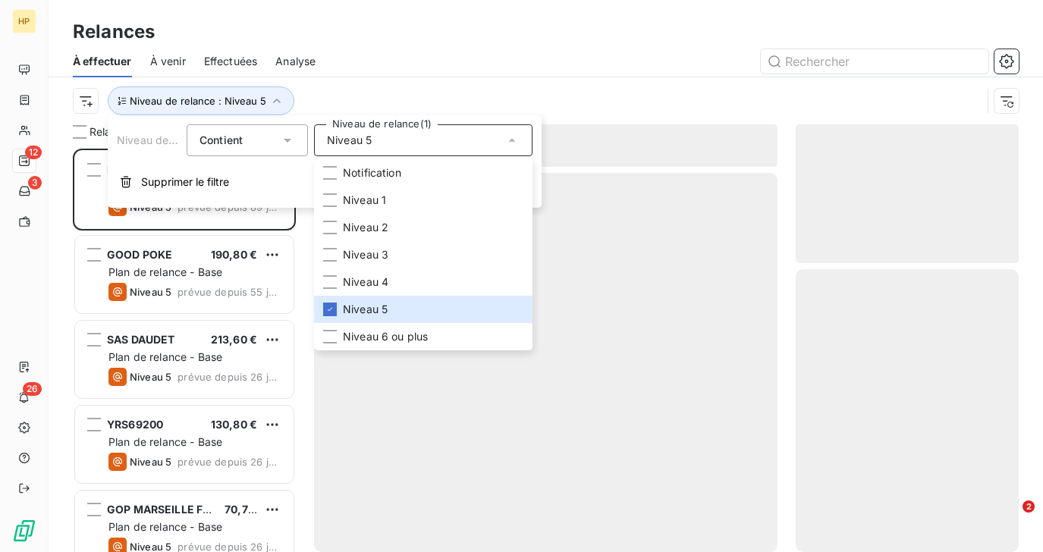
scroll to position [404, 222]
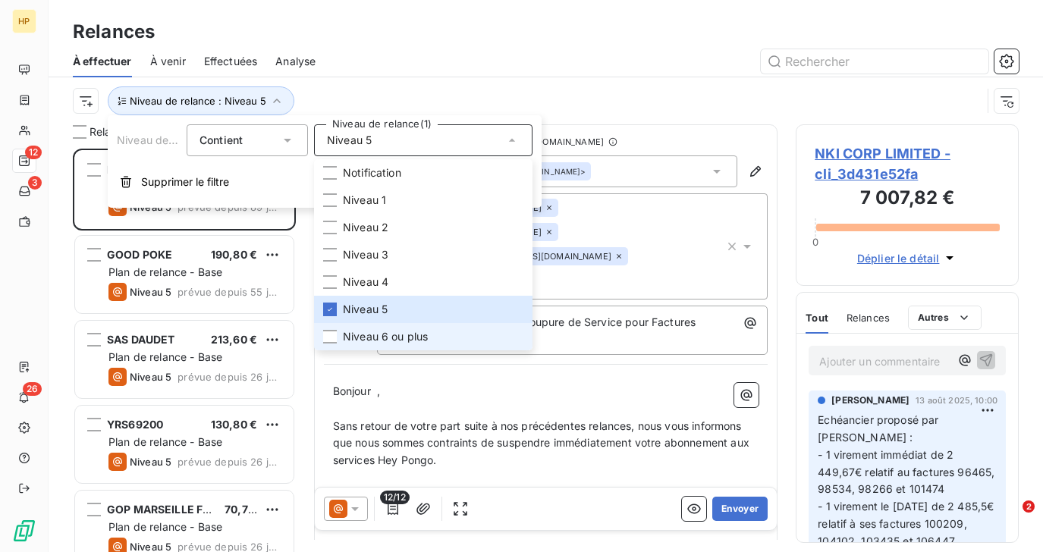
click at [370, 336] on span "Niveau 6 ou plus" at bounding box center [385, 336] width 85 height 15
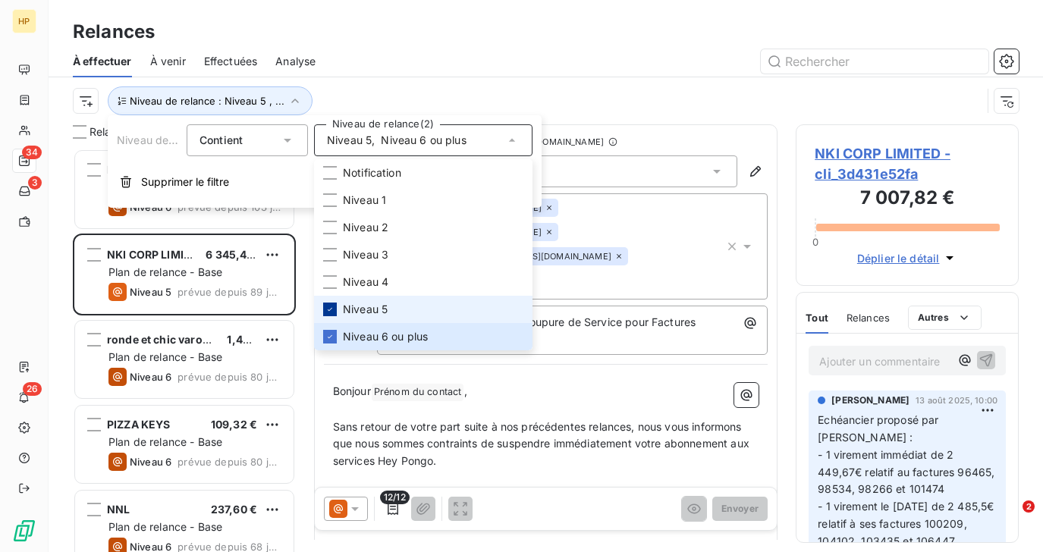
click at [332, 307] on icon at bounding box center [330, 309] width 9 height 9
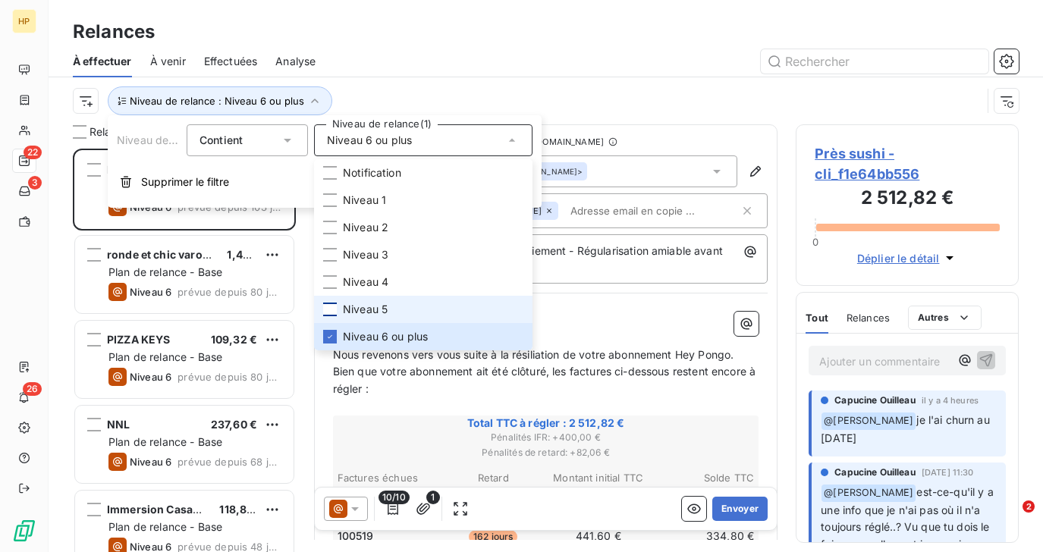
click at [379, 90] on div "Niveau de relance : Niveau 6 ou plus" at bounding box center [527, 101] width 909 height 29
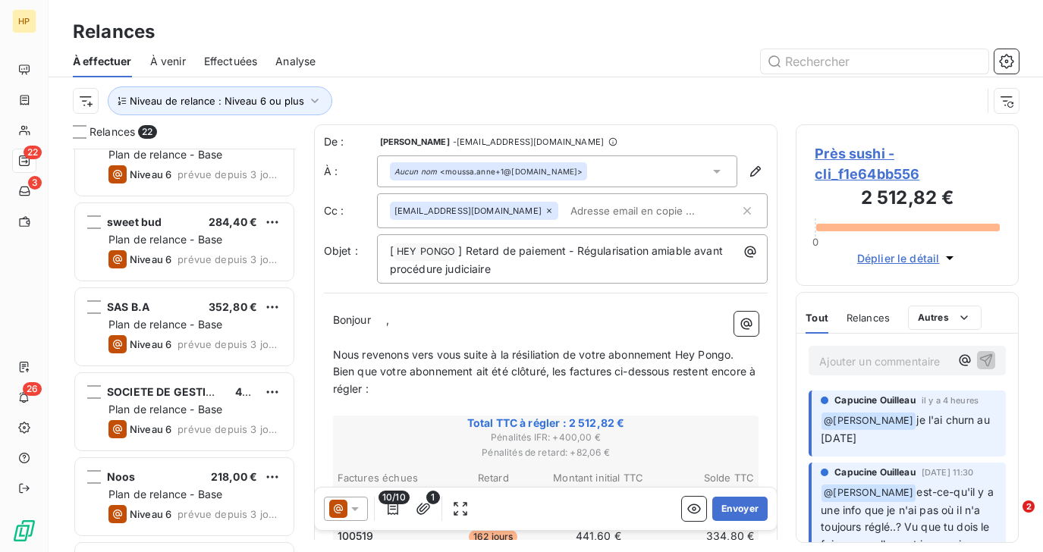
scroll to position [1467, 0]
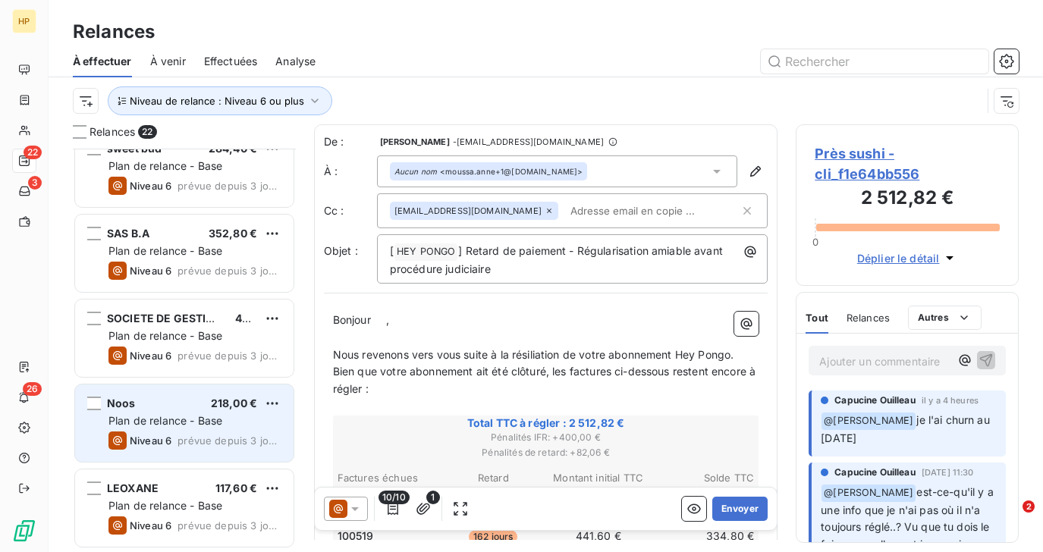
click at [168, 440] on span "Niveau 6" at bounding box center [151, 441] width 42 height 12
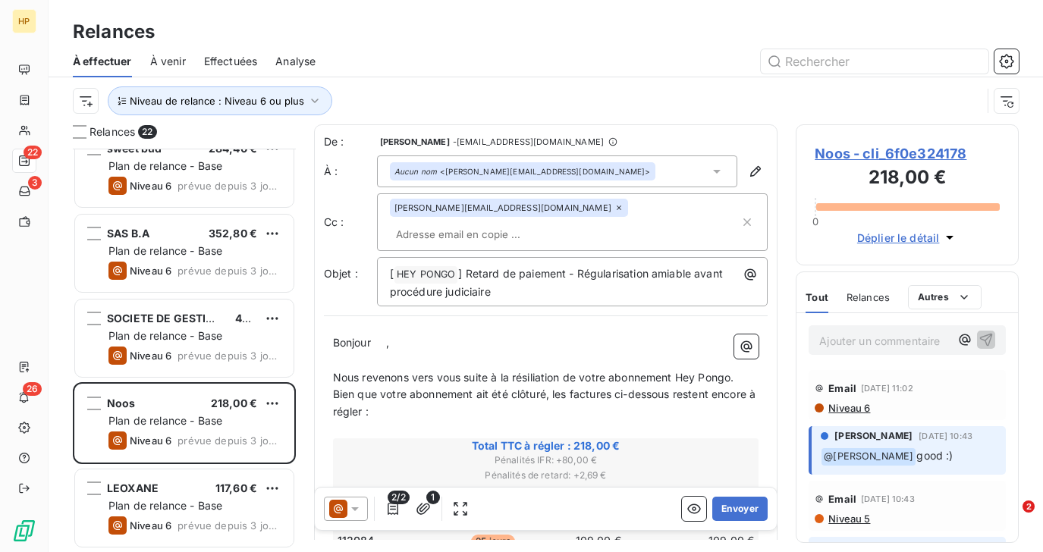
click at [860, 411] on span "Niveau 6" at bounding box center [848, 408] width 43 height 12
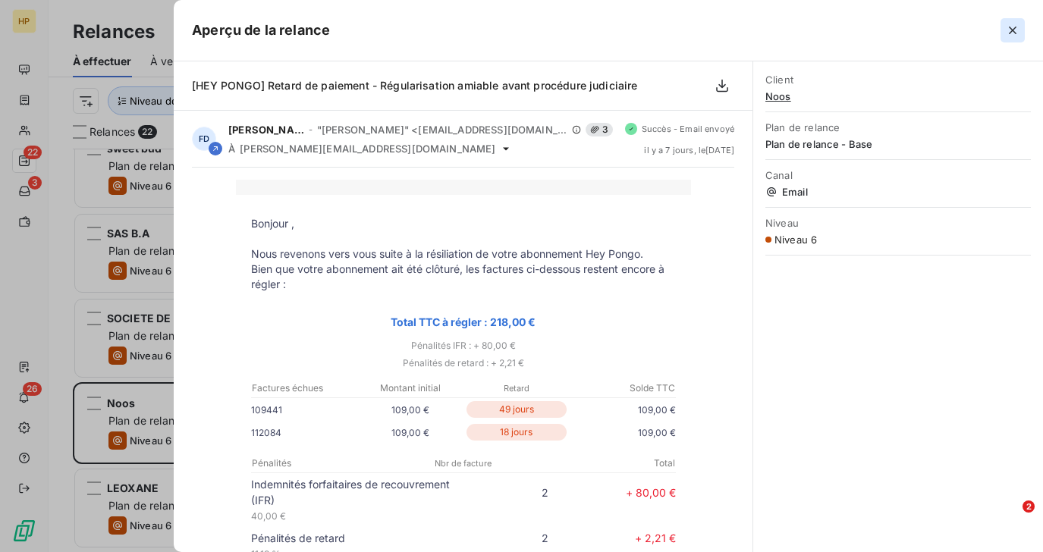
click at [1012, 37] on icon "button" at bounding box center [1012, 30] width 15 height 15
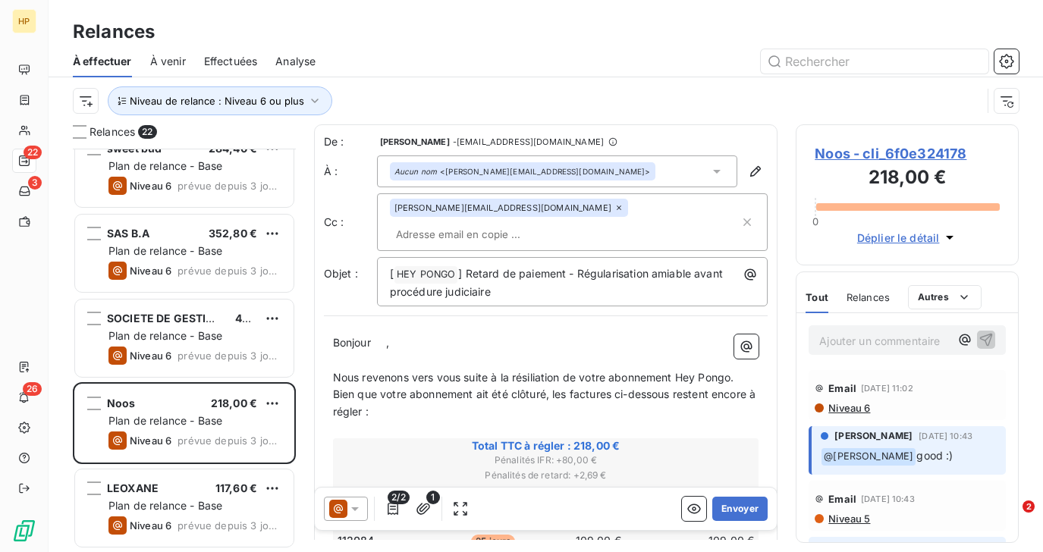
click at [849, 153] on span "Noos - cli_6f0e324178" at bounding box center [907, 153] width 185 height 20
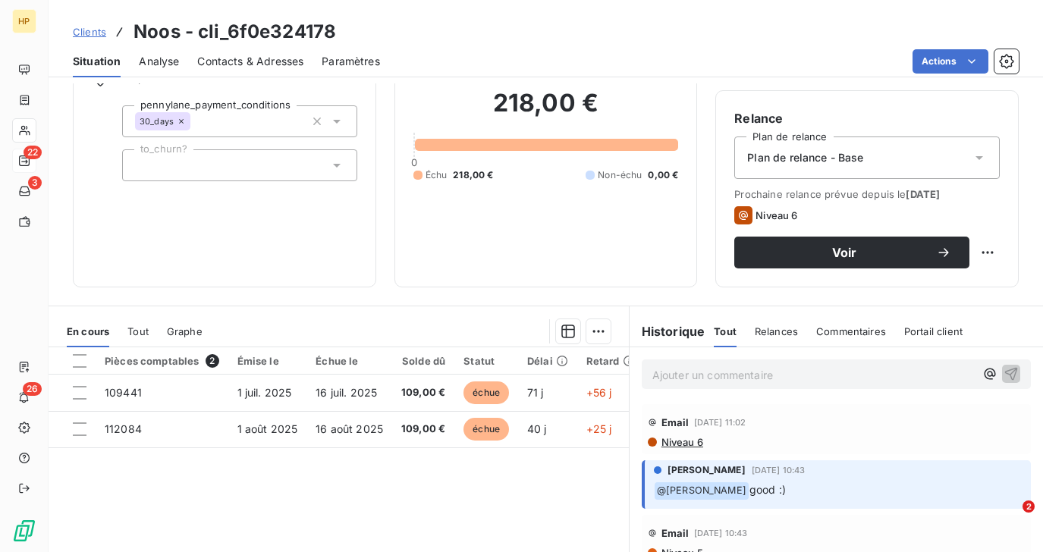
scroll to position [261, 0]
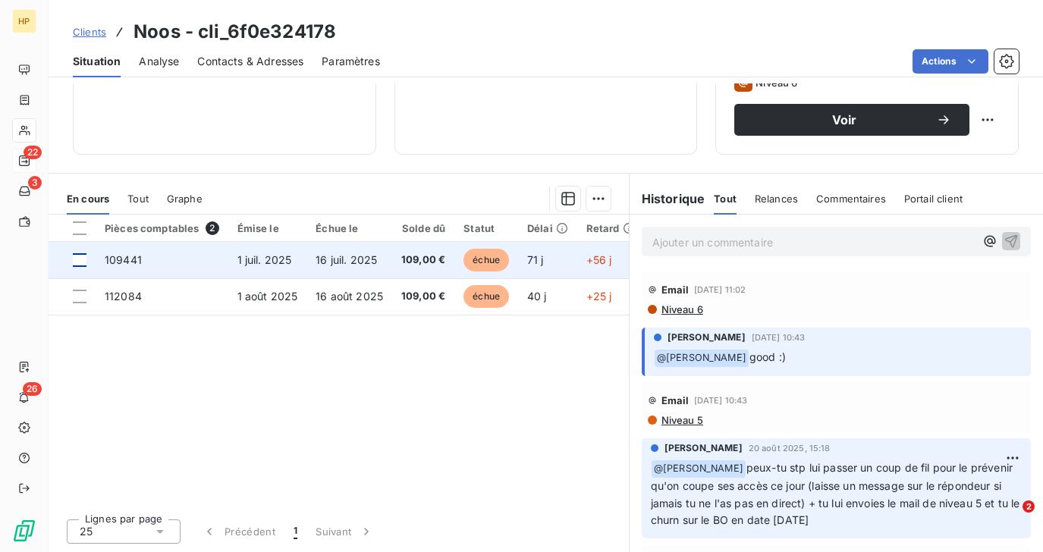
click at [82, 256] on div at bounding box center [80, 260] width 14 height 14
click at [146, 264] on td "109441" at bounding box center [162, 260] width 133 height 36
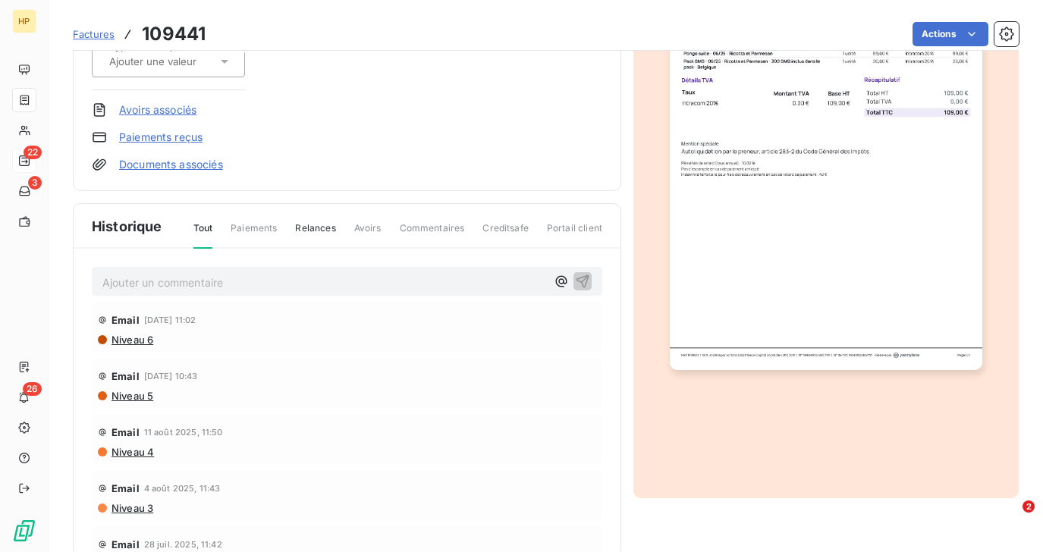
scroll to position [286, 0]
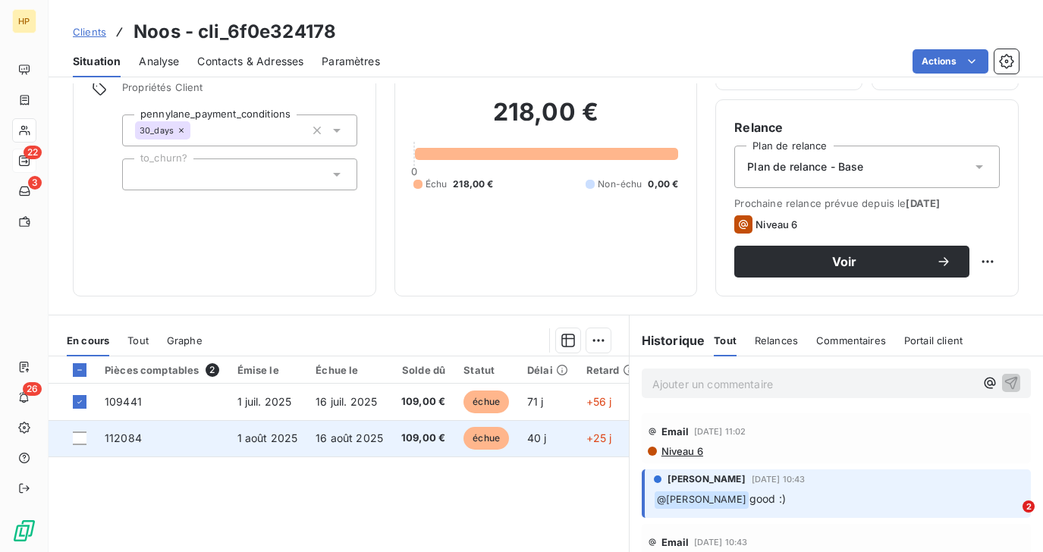
scroll to position [131, 0]
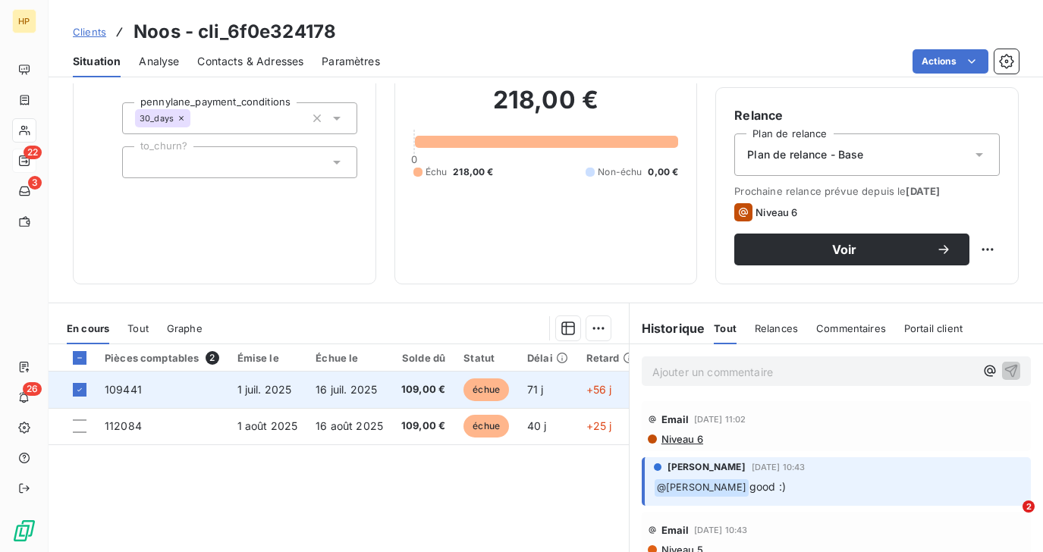
click at [373, 395] on span "16 juil. 2025" at bounding box center [346, 389] width 61 height 13
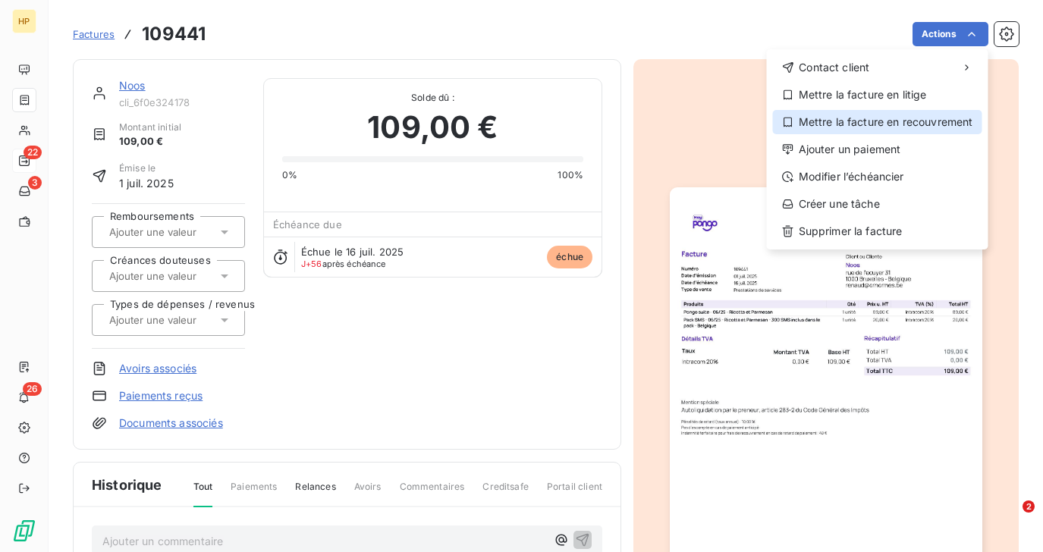
click at [922, 121] on div "Mettre la facture en recouvrement" at bounding box center [877, 122] width 209 height 24
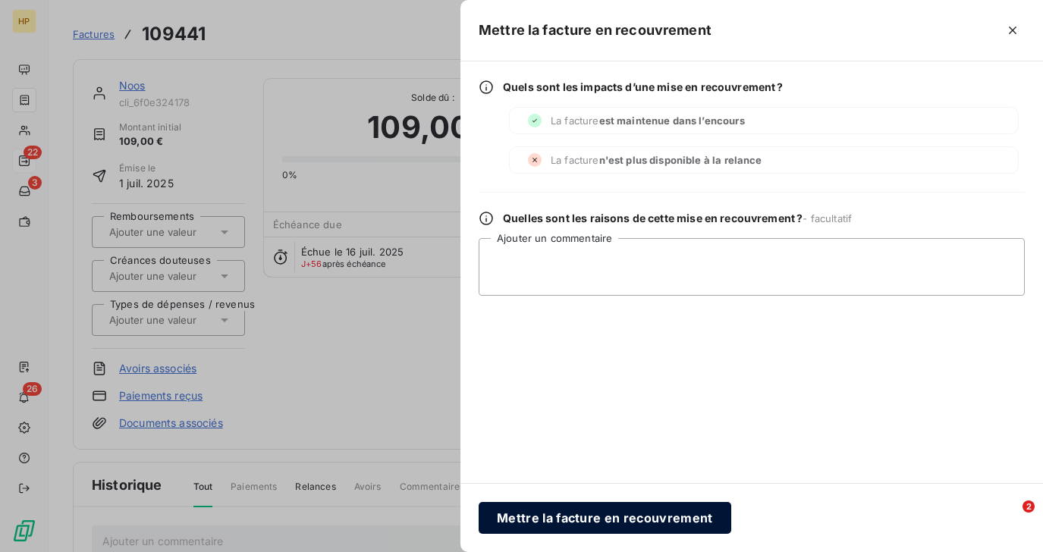
click at [580, 512] on button "Mettre la facture en recouvrement" at bounding box center [605, 518] width 253 height 32
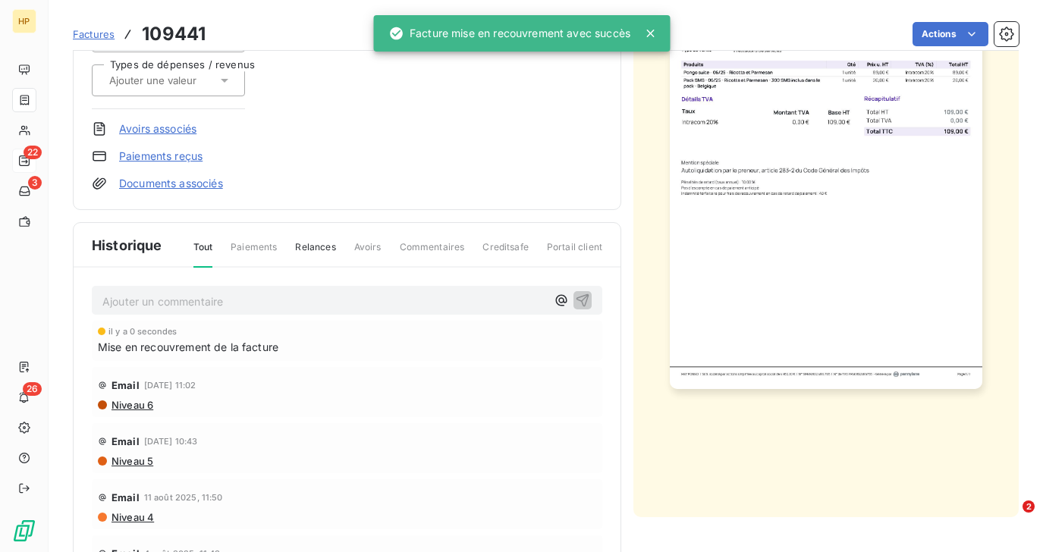
scroll to position [261, 0]
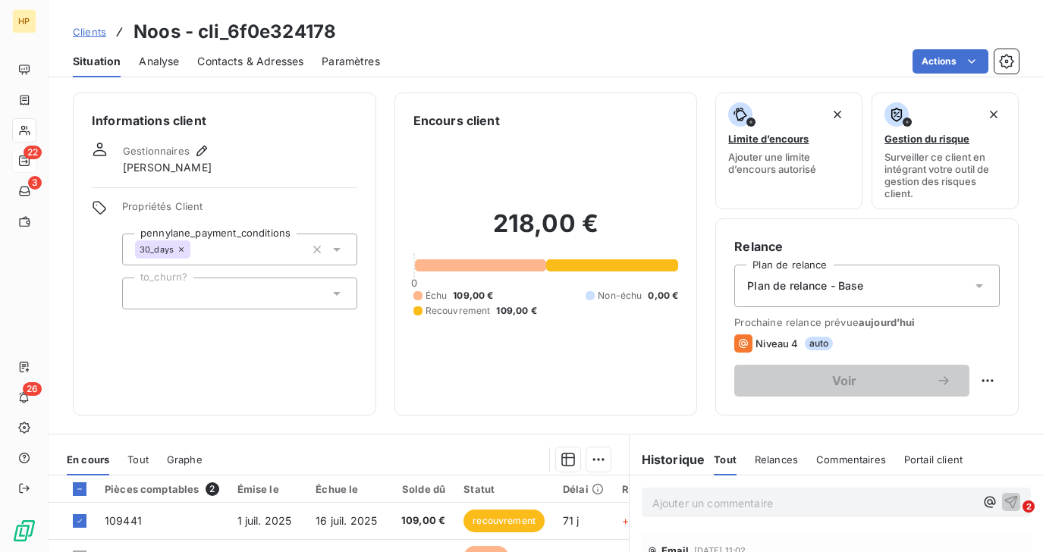
scroll to position [149, 0]
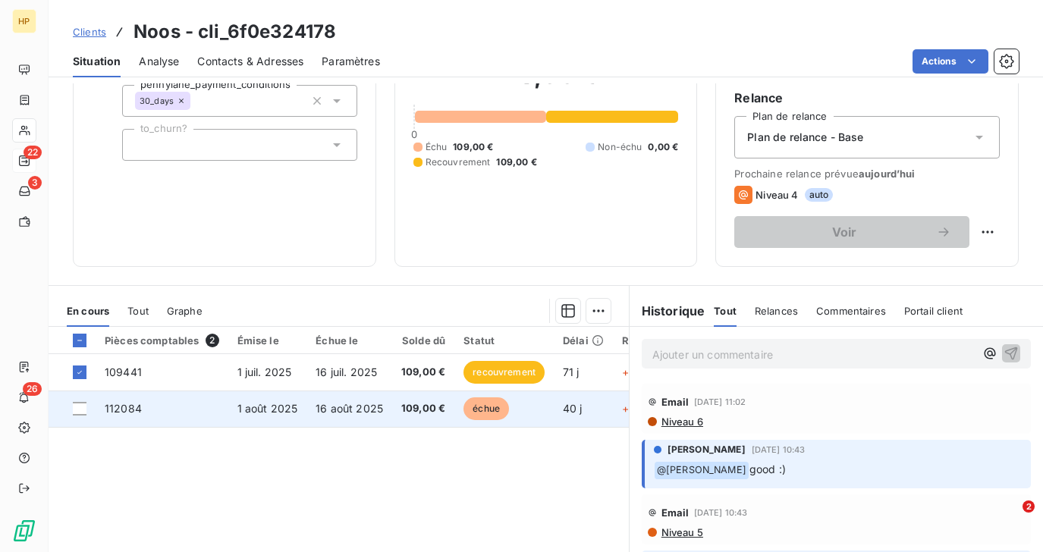
click at [320, 414] on span "16 août 2025" at bounding box center [350, 408] width 68 height 13
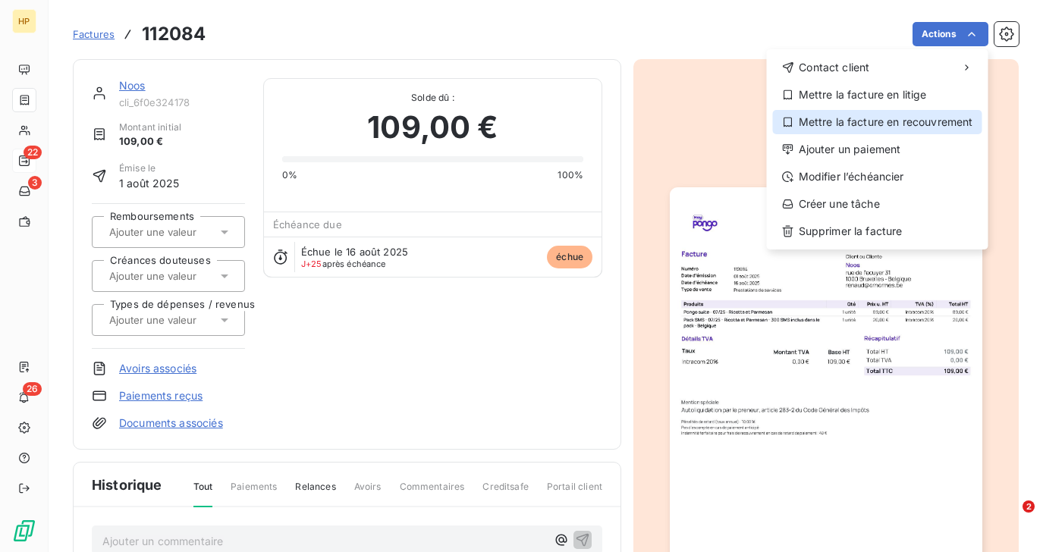
click at [939, 118] on div "Mettre la facture en recouvrement" at bounding box center [877, 122] width 209 height 24
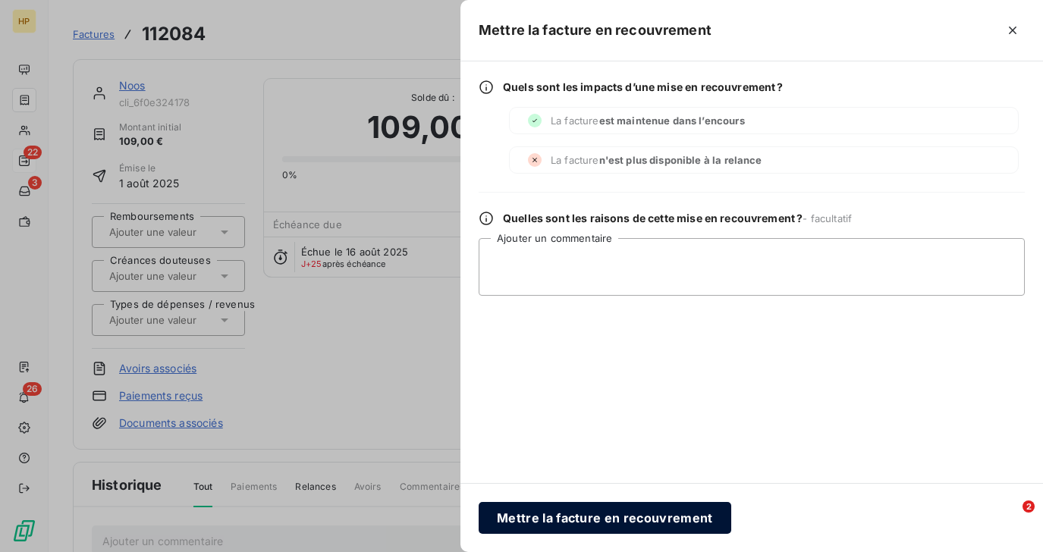
click at [551, 518] on button "Mettre la facture en recouvrement" at bounding box center [605, 518] width 253 height 32
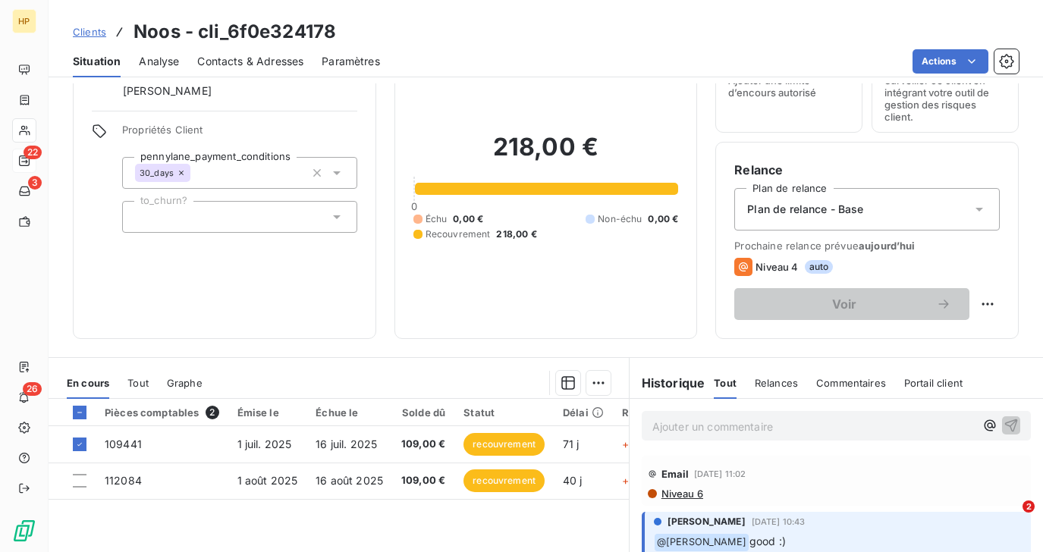
scroll to position [38, 0]
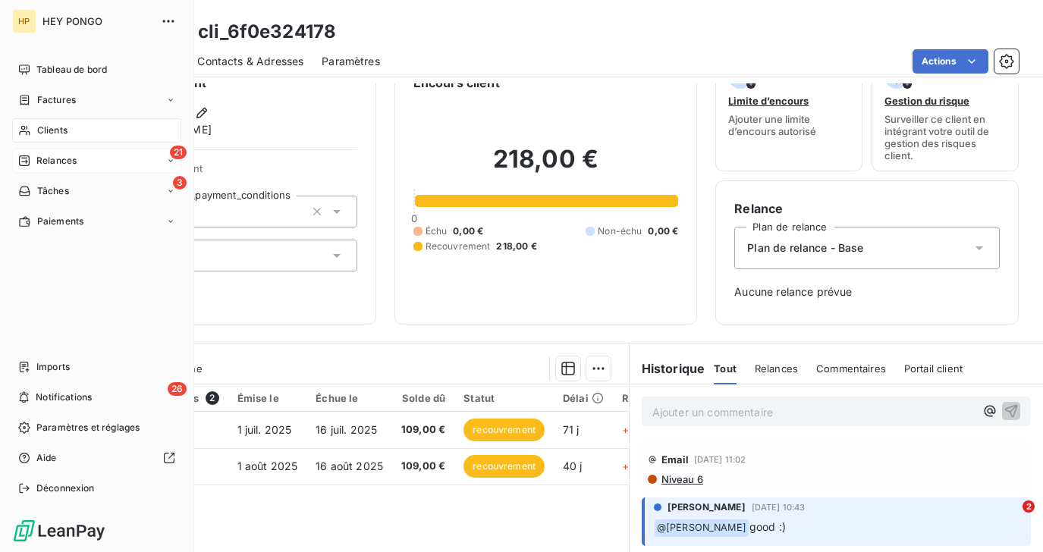
click at [41, 159] on span "Relances" at bounding box center [56, 161] width 40 height 14
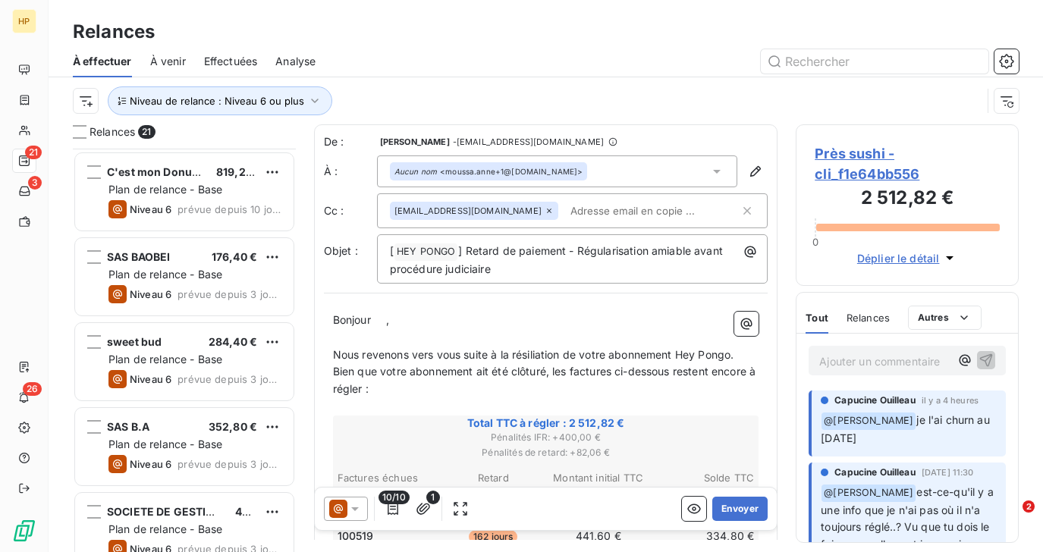
scroll to position [1382, 0]
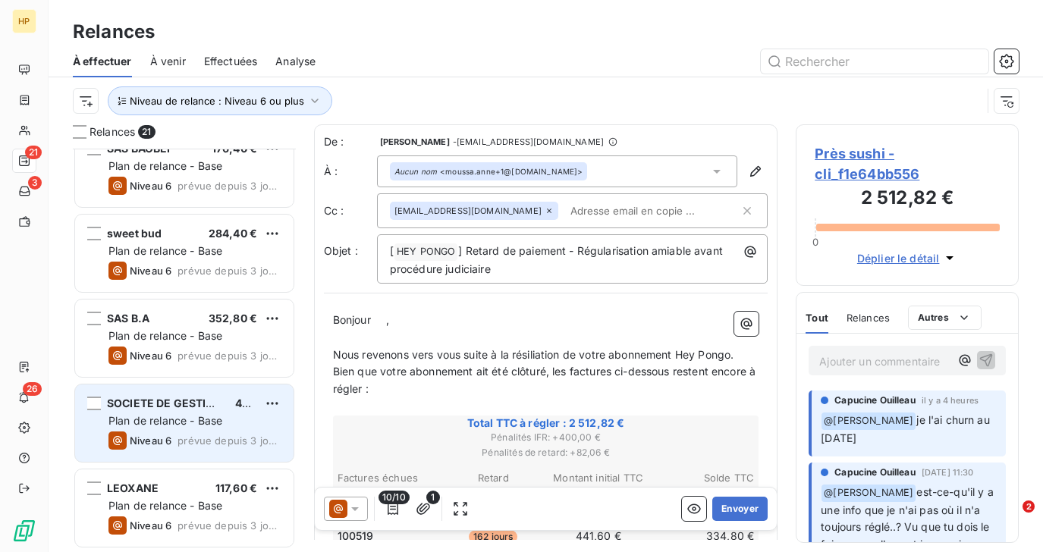
click at [178, 414] on div "Plan de relance - Base" at bounding box center [195, 421] width 173 height 15
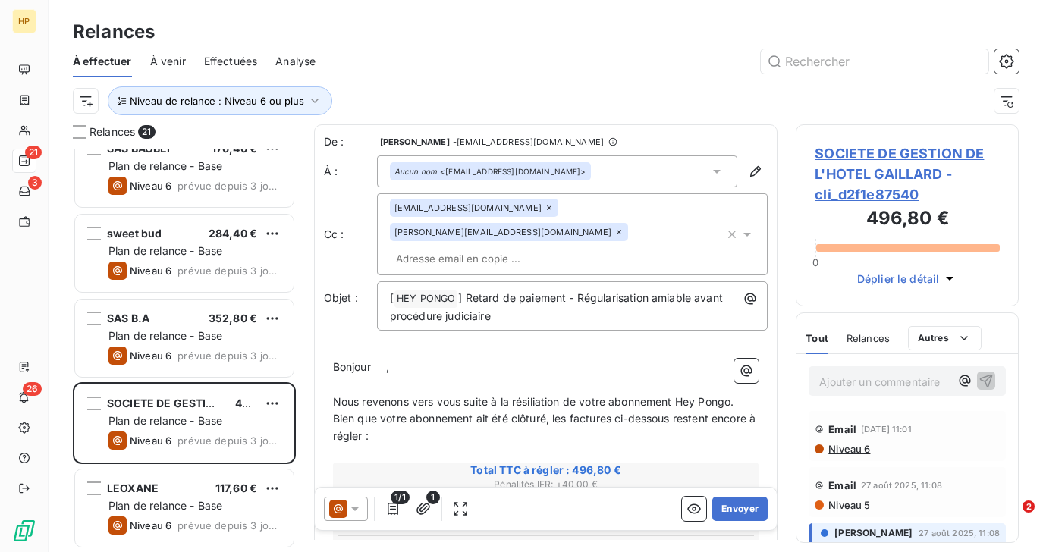
click at [887, 156] on span "SOCIETE DE GESTION DE L'HOTEL GAILLARD - cli_d2f1e87540" at bounding box center [907, 173] width 185 height 61
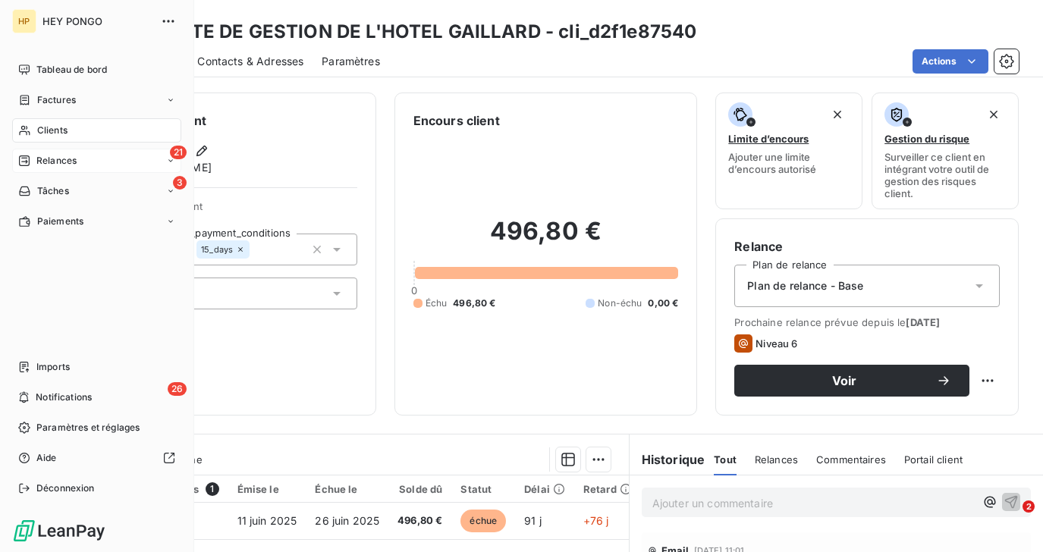
click at [46, 165] on span "Relances" at bounding box center [56, 161] width 40 height 14
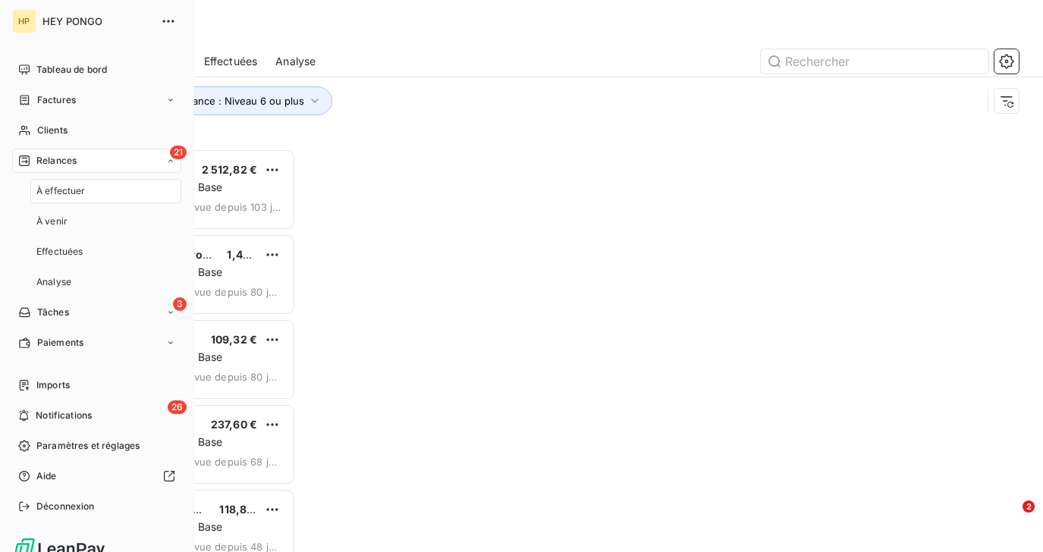
scroll to position [404, 222]
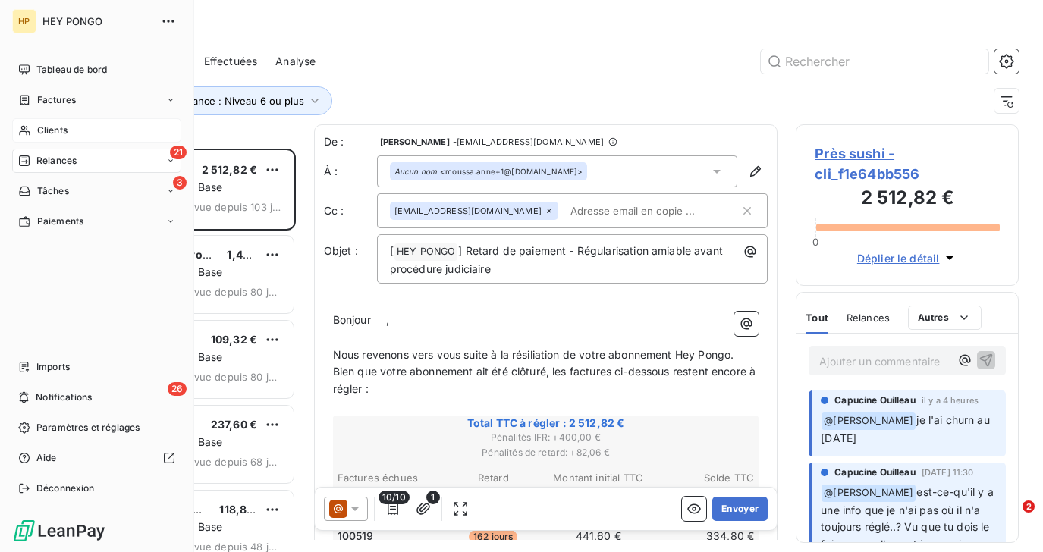
click at [38, 128] on span "Clients" at bounding box center [52, 131] width 30 height 14
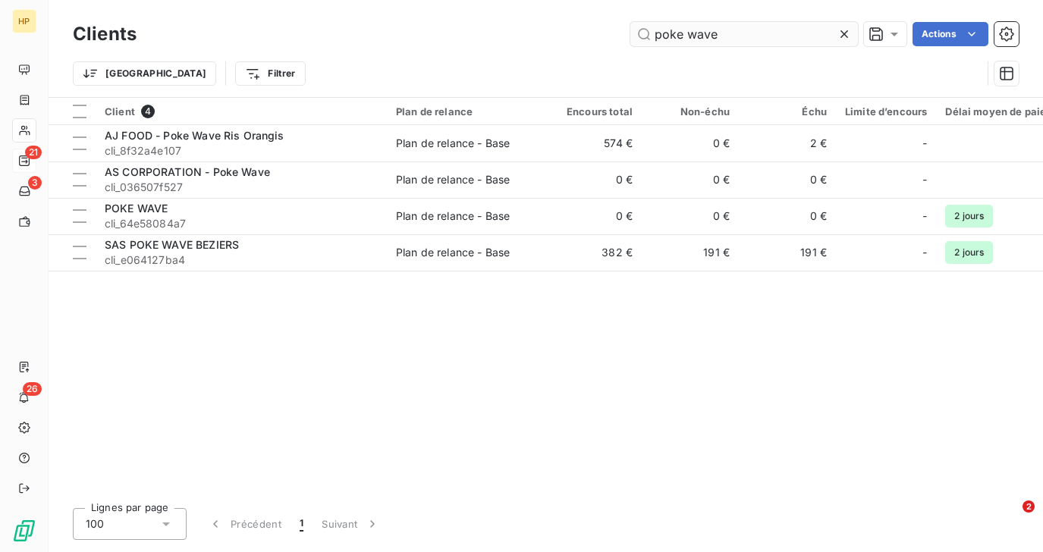
drag, startPoint x: 746, startPoint y: 29, endPoint x: 640, endPoint y: 30, distance: 106.2
click at [640, 30] on input "poke wave" at bounding box center [745, 34] width 228 height 24
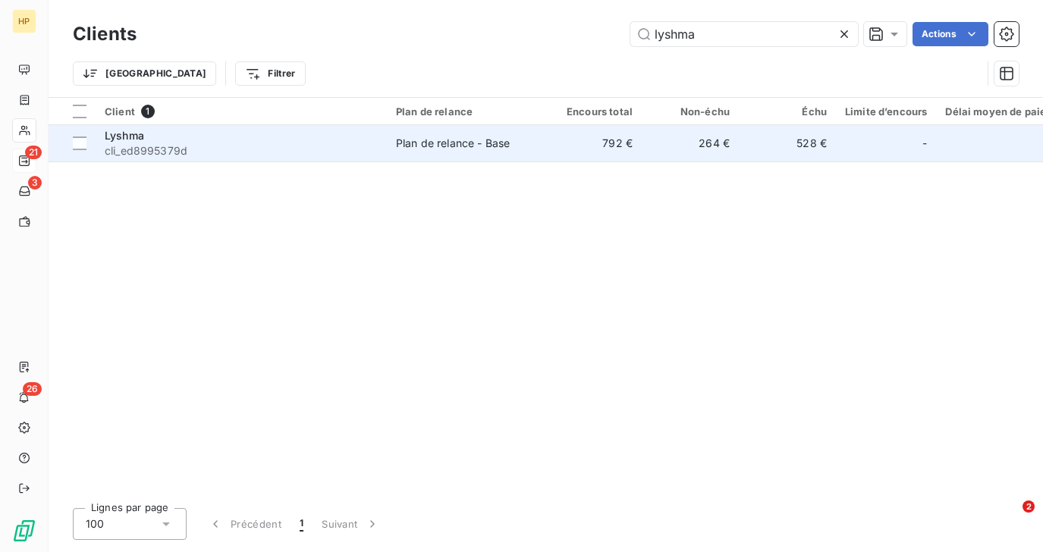
type input "lyshma"
click at [430, 132] on td "Plan de relance - Base" at bounding box center [466, 143] width 158 height 36
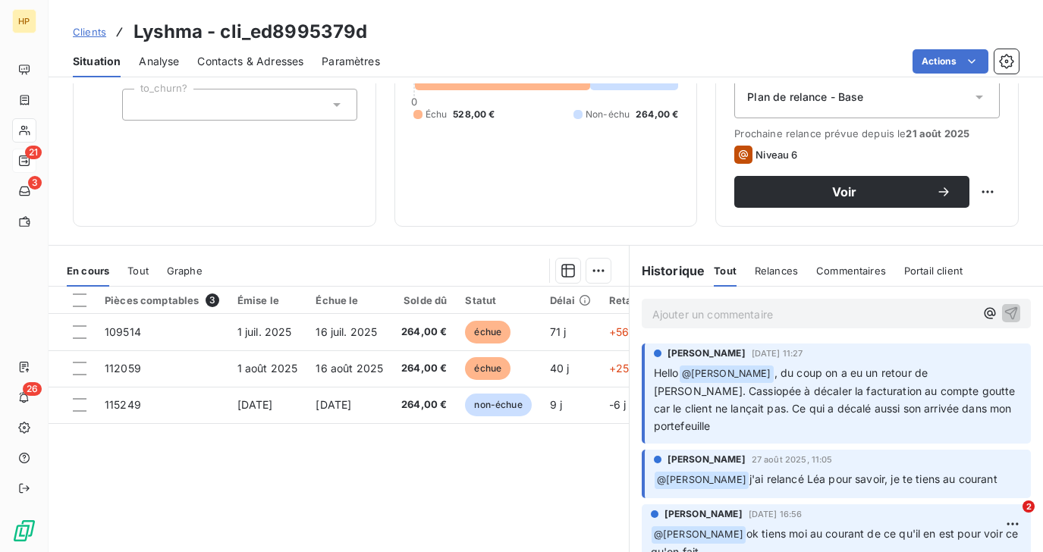
scroll to position [261, 0]
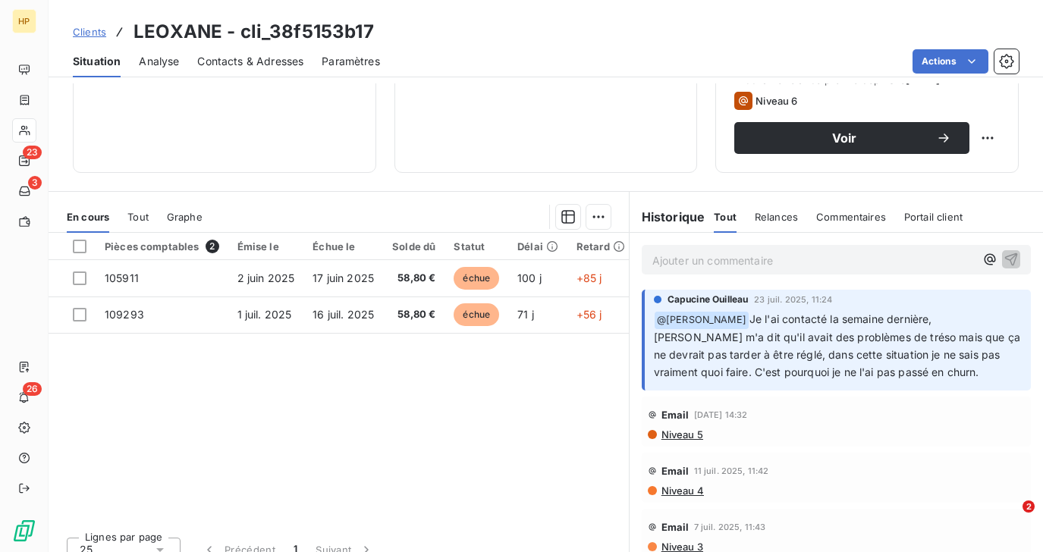
scroll to position [743, 0]
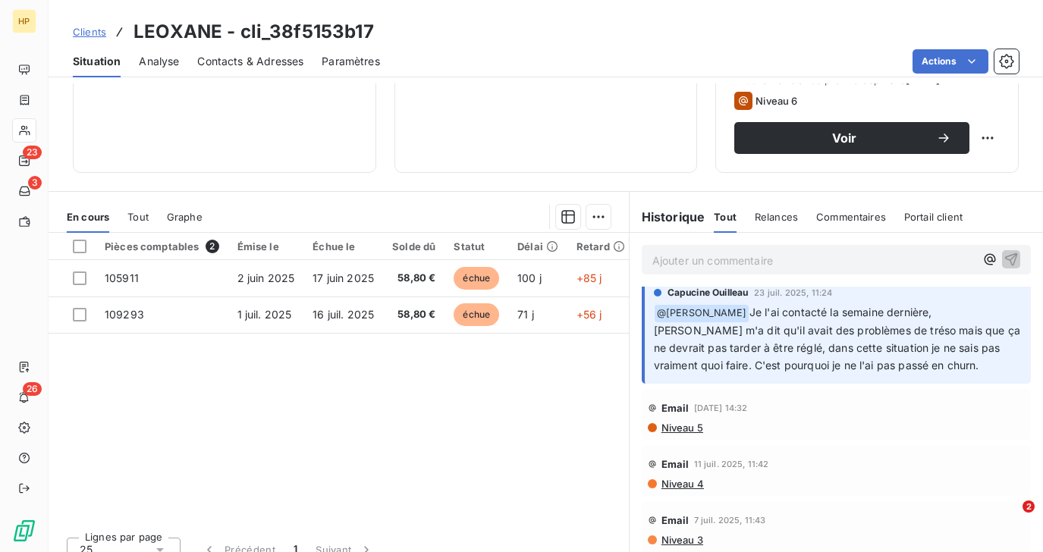
click at [682, 424] on span "Niveau 5" at bounding box center [681, 428] width 43 height 12
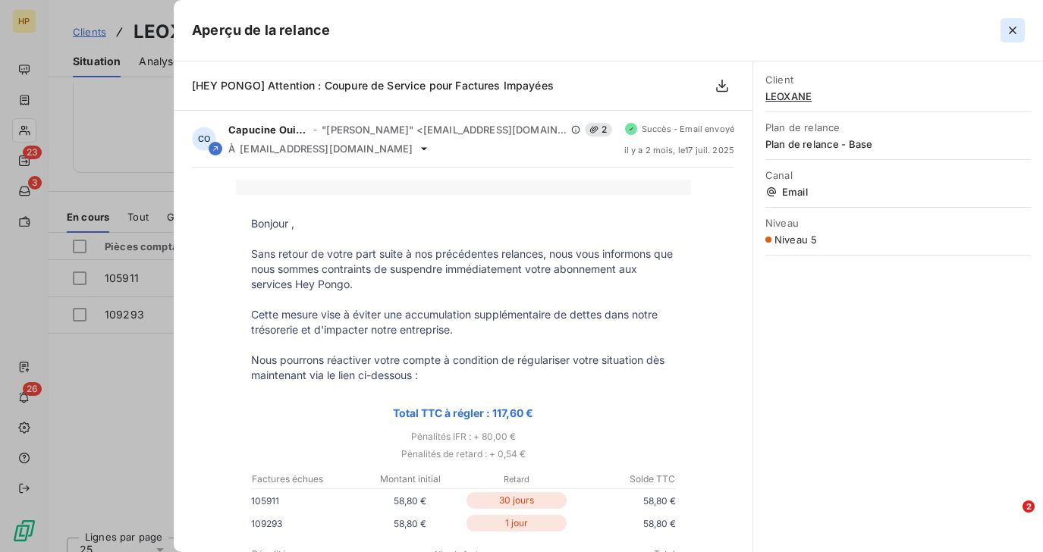
click at [1015, 28] on icon "button" at bounding box center [1013, 31] width 8 height 8
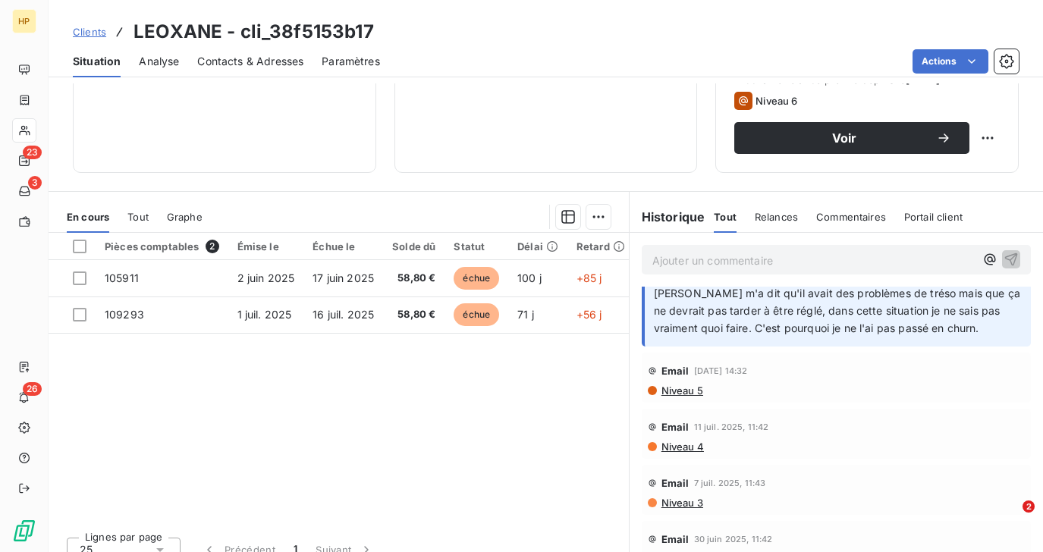
scroll to position [832, 0]
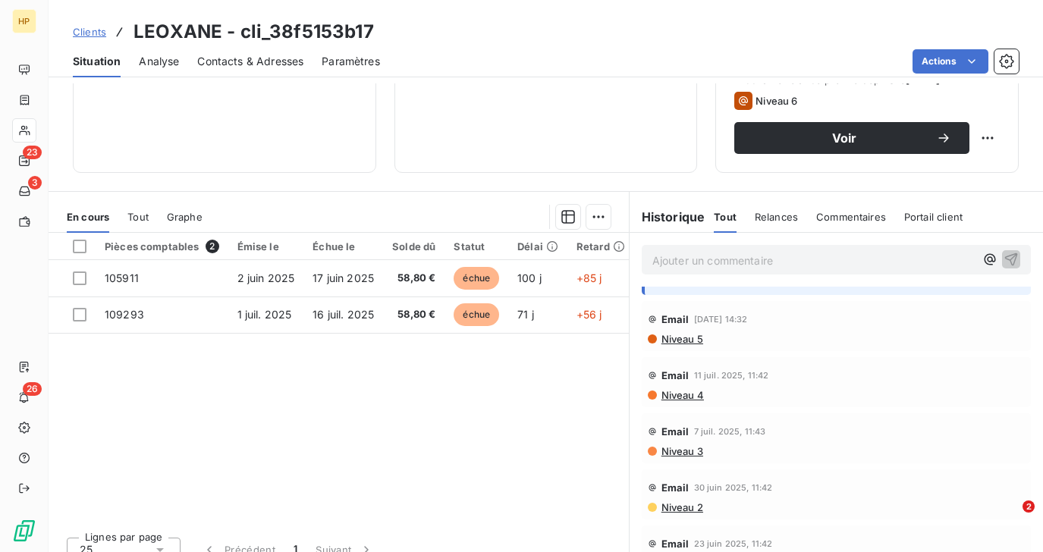
click at [696, 392] on span "Niveau 4" at bounding box center [682, 395] width 44 height 12
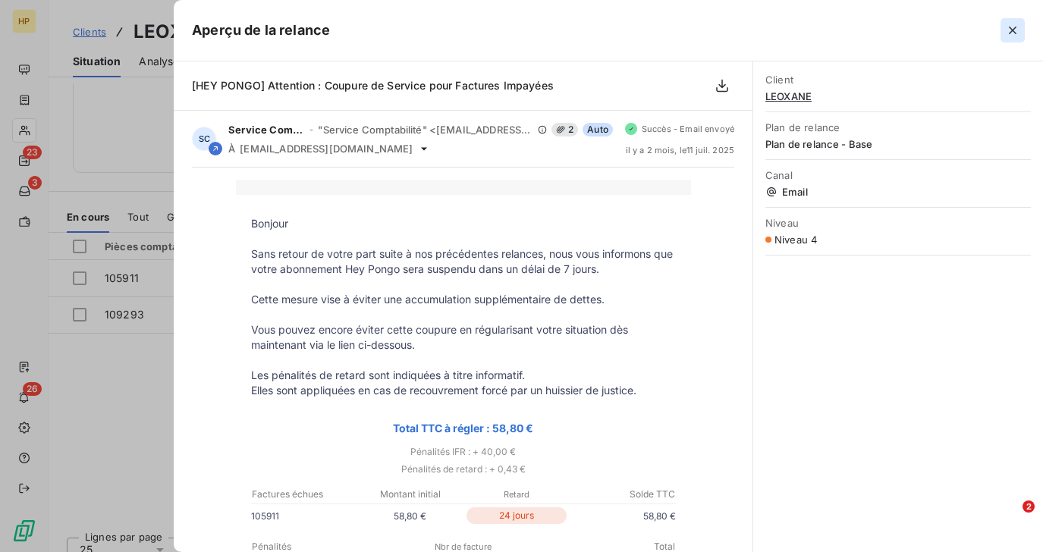
click at [1008, 26] on icon "button" at bounding box center [1012, 30] width 15 height 15
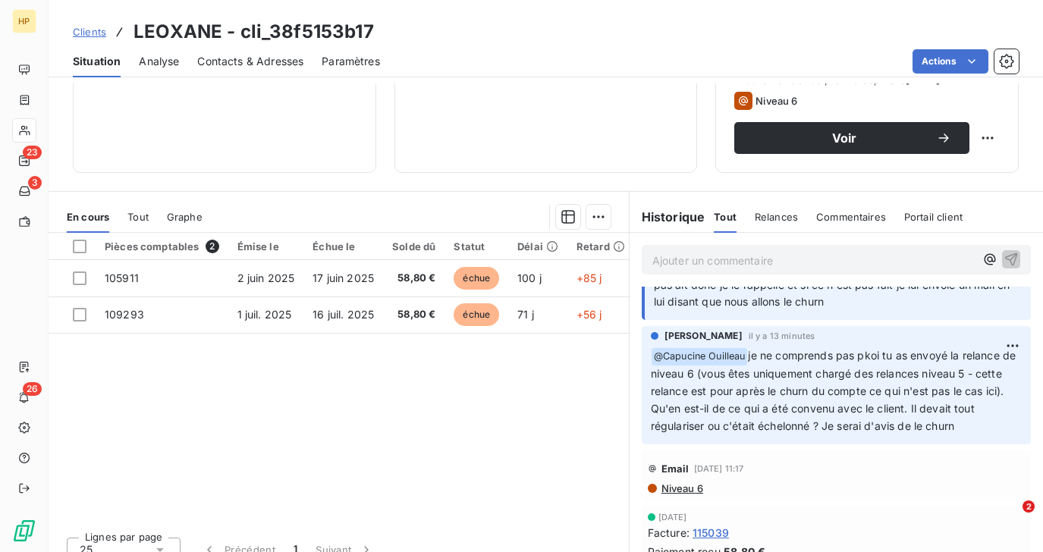
scroll to position [0, 0]
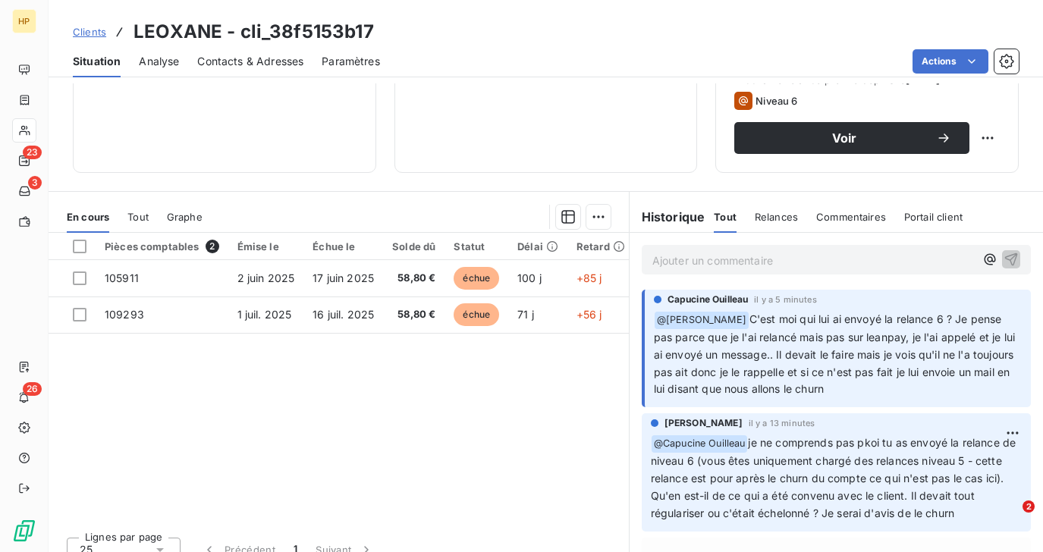
click at [671, 259] on p "Ajouter un commentaire ﻿" at bounding box center [814, 260] width 323 height 19
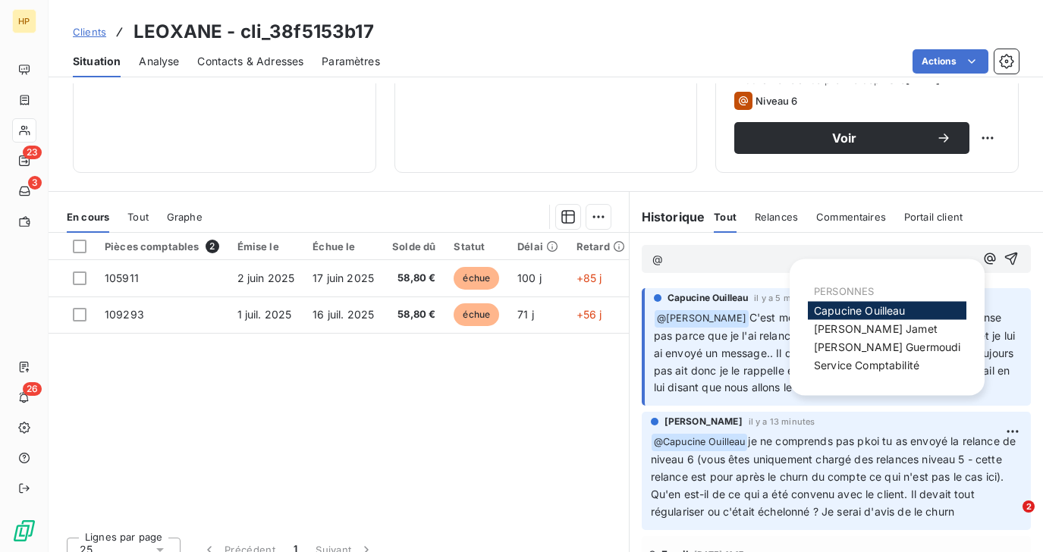
click at [836, 309] on span "[PERSON_NAME]" at bounding box center [860, 310] width 92 height 13
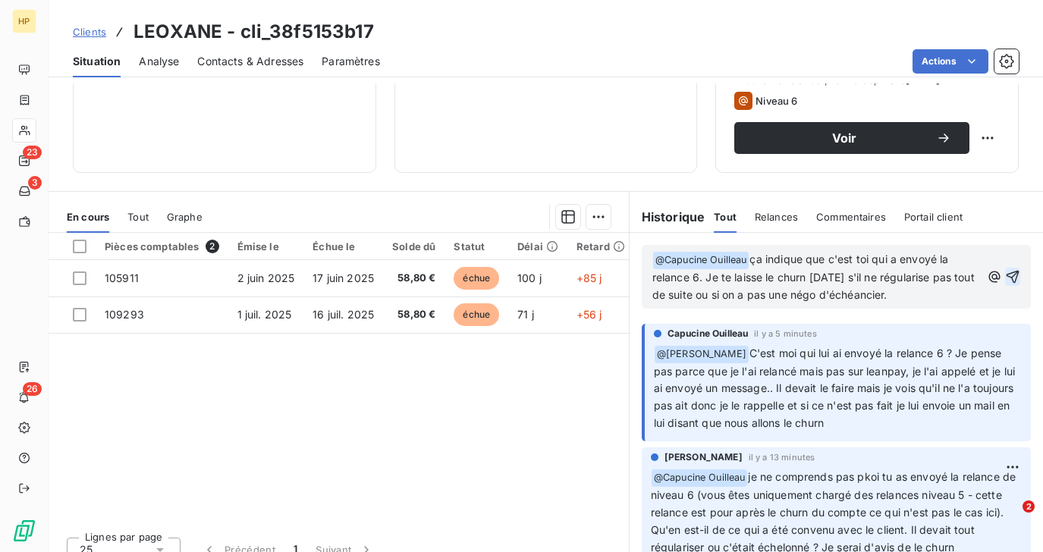
click at [1016, 272] on icon "button" at bounding box center [1012, 276] width 15 height 15
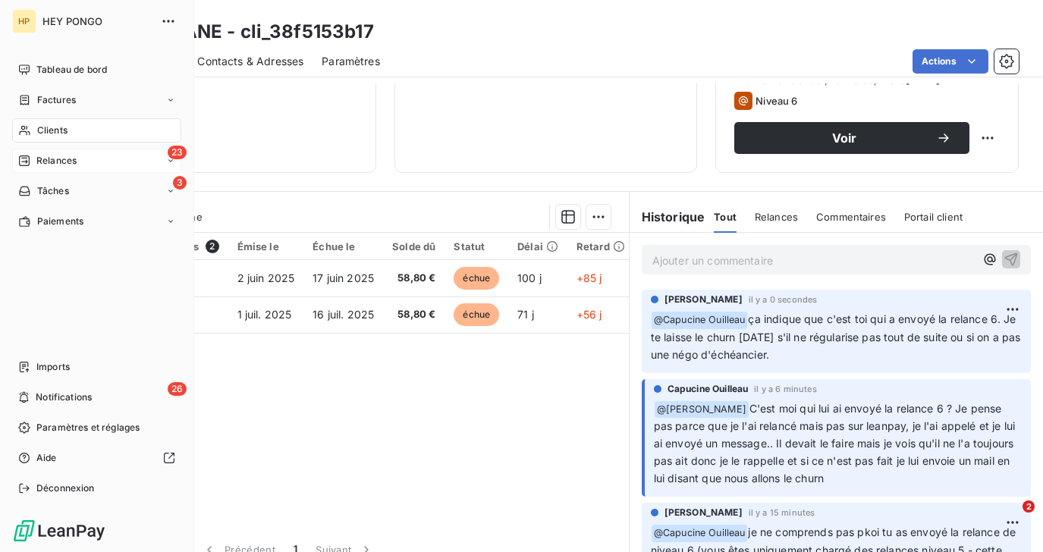
click at [49, 159] on span "Relances" at bounding box center [56, 161] width 40 height 14
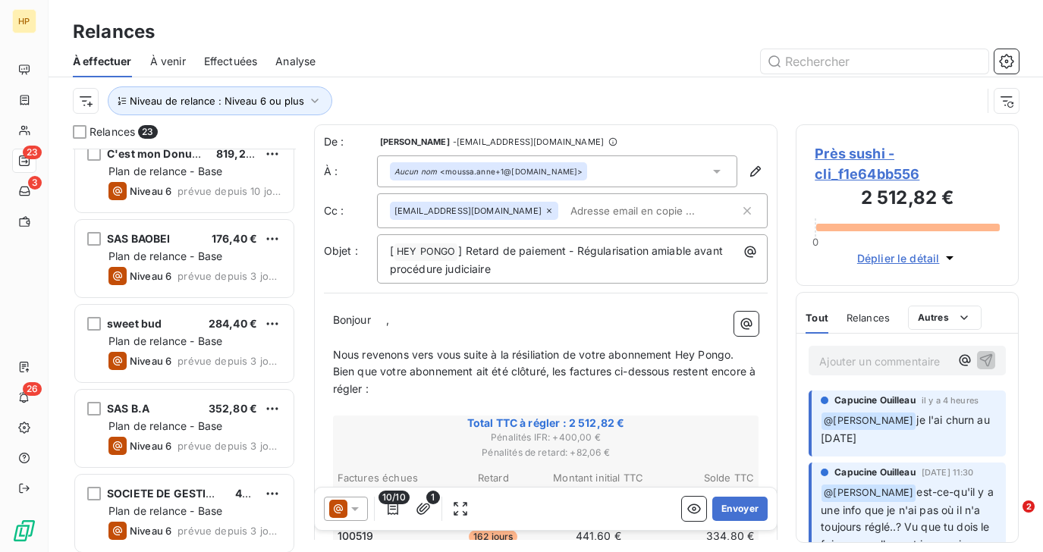
scroll to position [1552, 0]
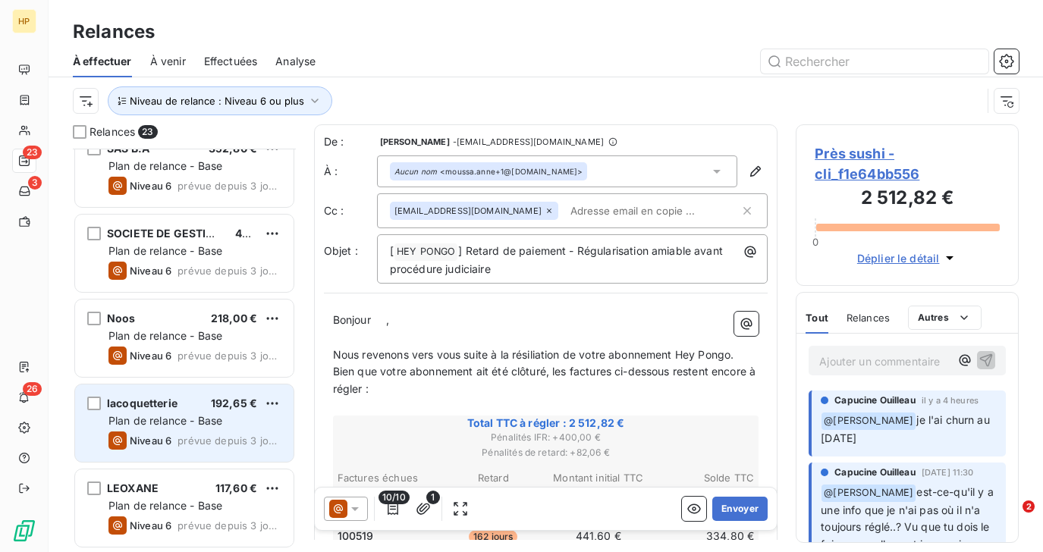
click at [166, 407] on span "lacoquetterie" at bounding box center [142, 403] width 71 height 13
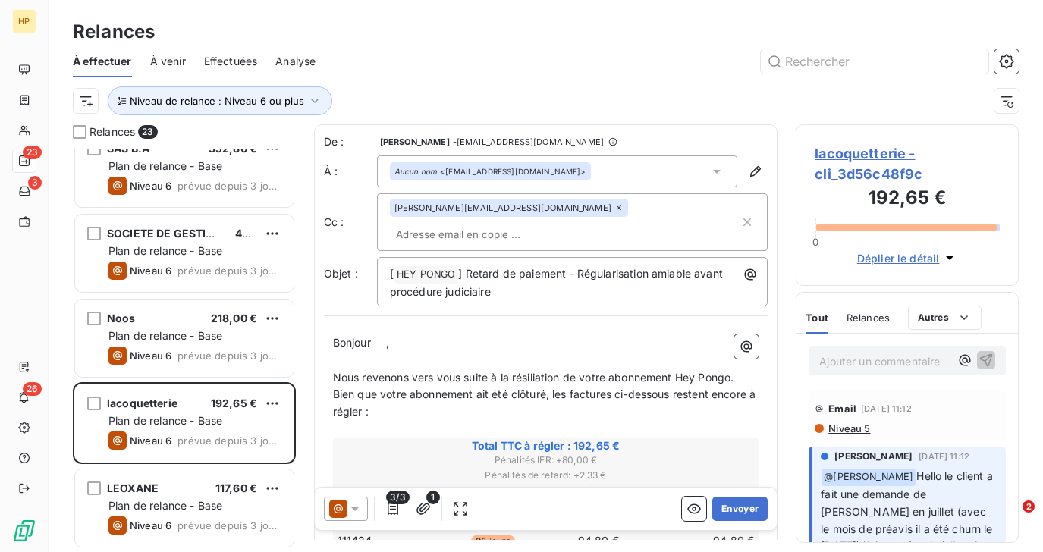
click at [884, 151] on span "lacoquetterie - cli_3d56c48f9c" at bounding box center [907, 163] width 185 height 41
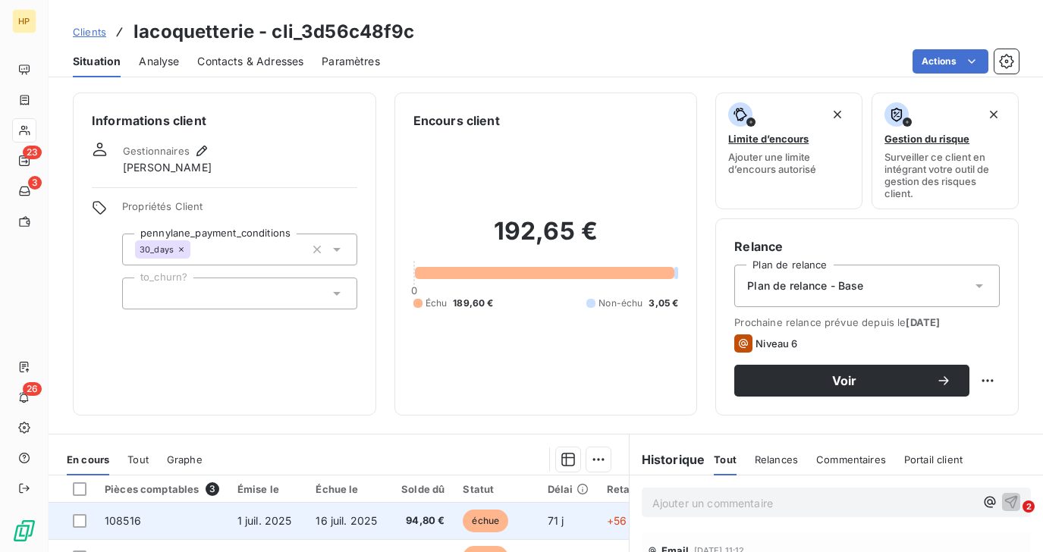
click at [282, 518] on span "1 juil. 2025" at bounding box center [265, 520] width 55 height 13
